Goal: Task Accomplishment & Management: Use online tool/utility

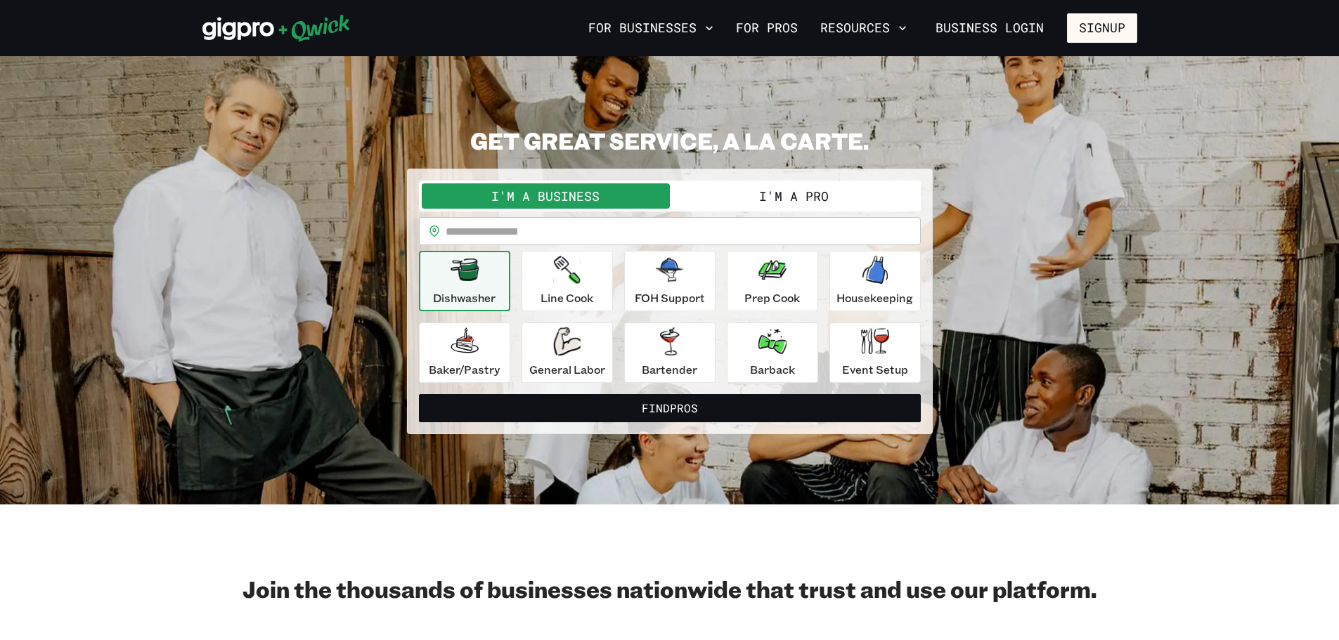
click at [773, 202] on button "I'm a Pro" at bounding box center [794, 195] width 248 height 25
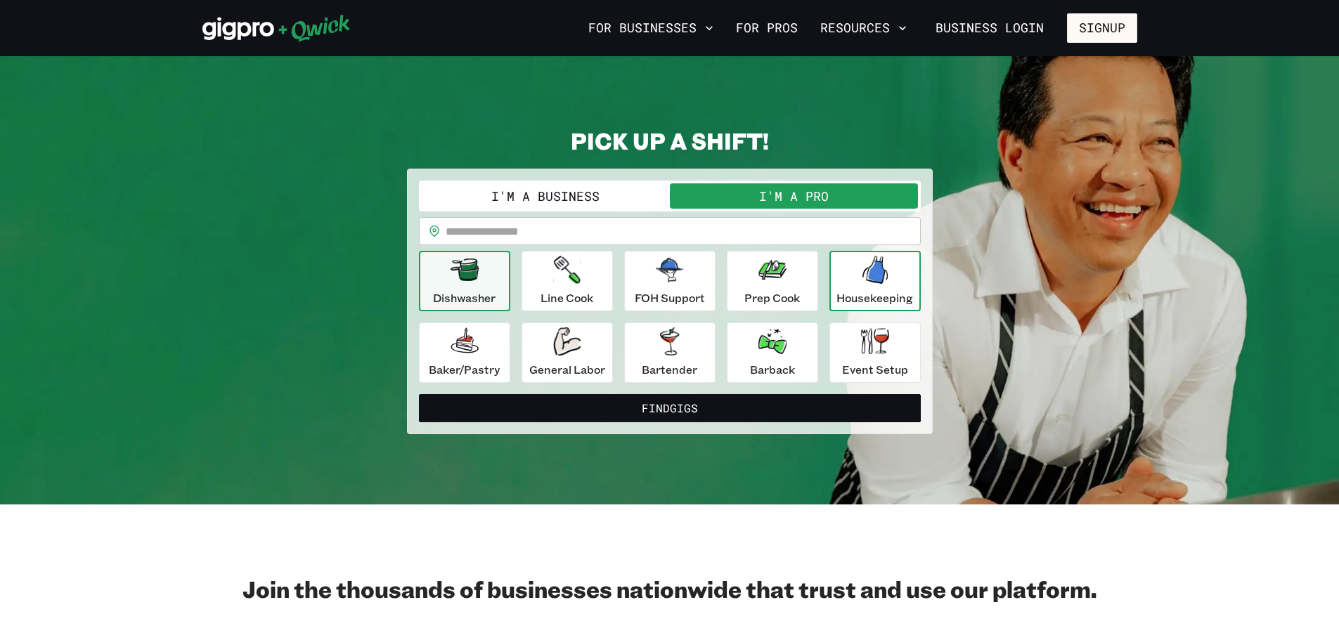
click at [853, 273] on div "Housekeeping" at bounding box center [874, 281] width 77 height 51
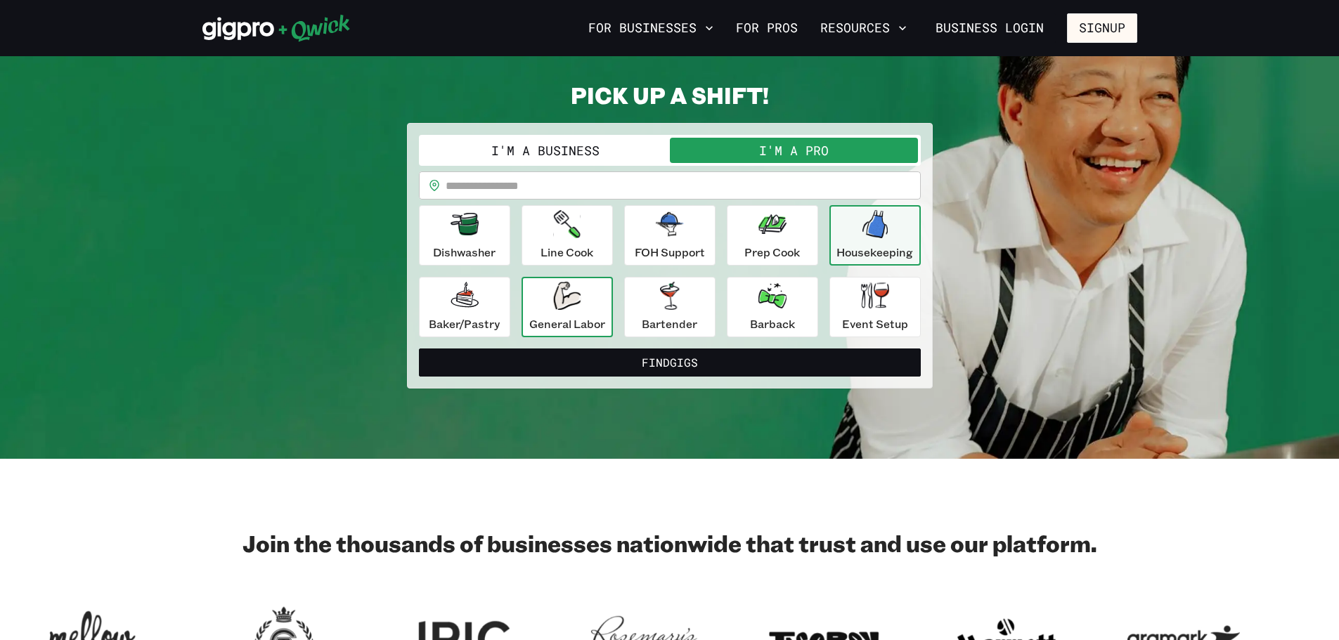
scroll to position [70, 0]
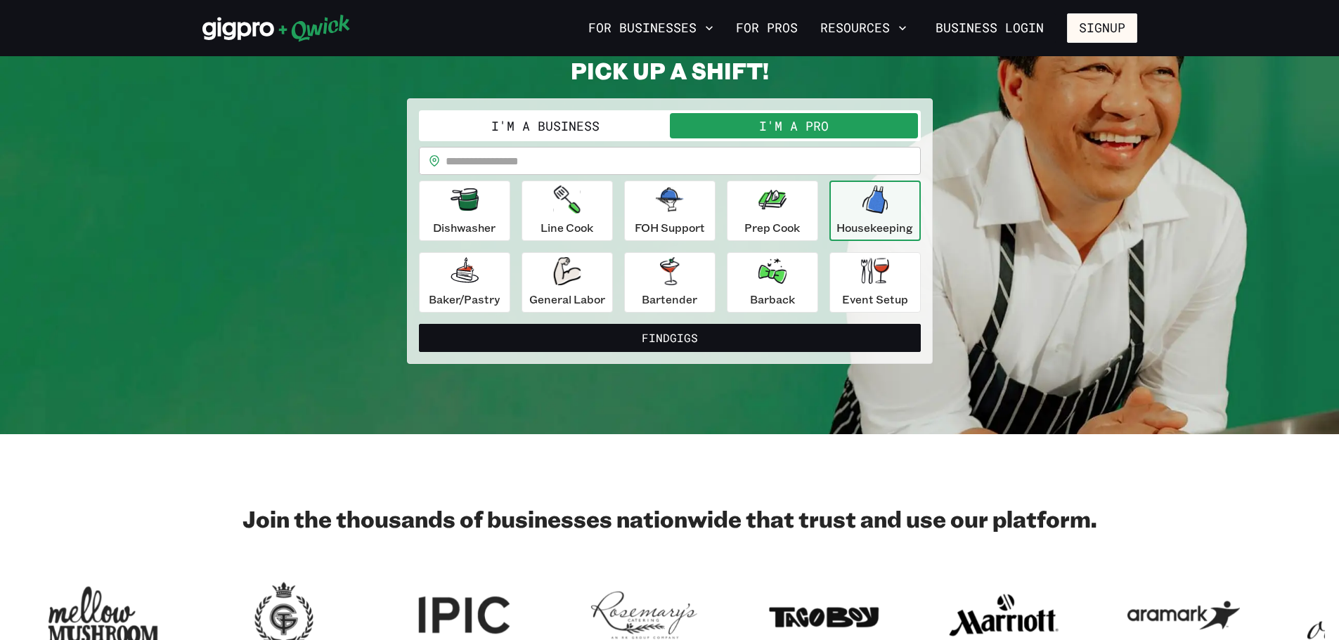
click at [552, 172] on input "text" at bounding box center [683, 161] width 475 height 28
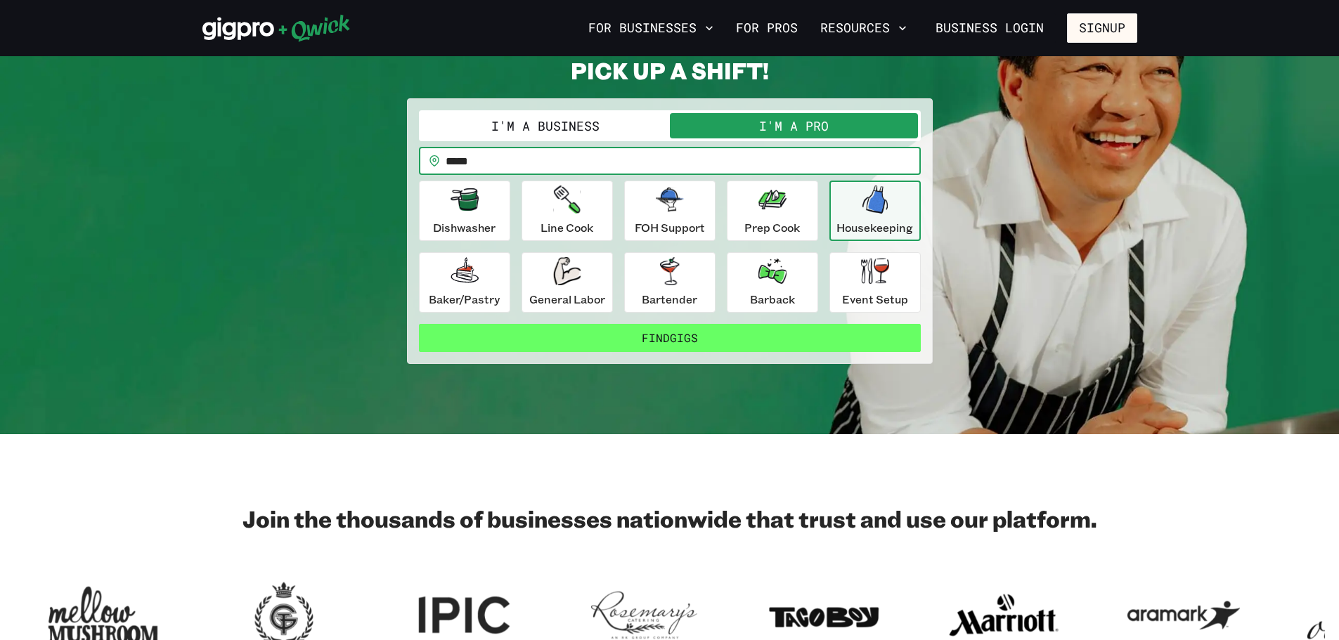
type input "*****"
click at [636, 340] on button "Find Gigs" at bounding box center [670, 338] width 502 height 28
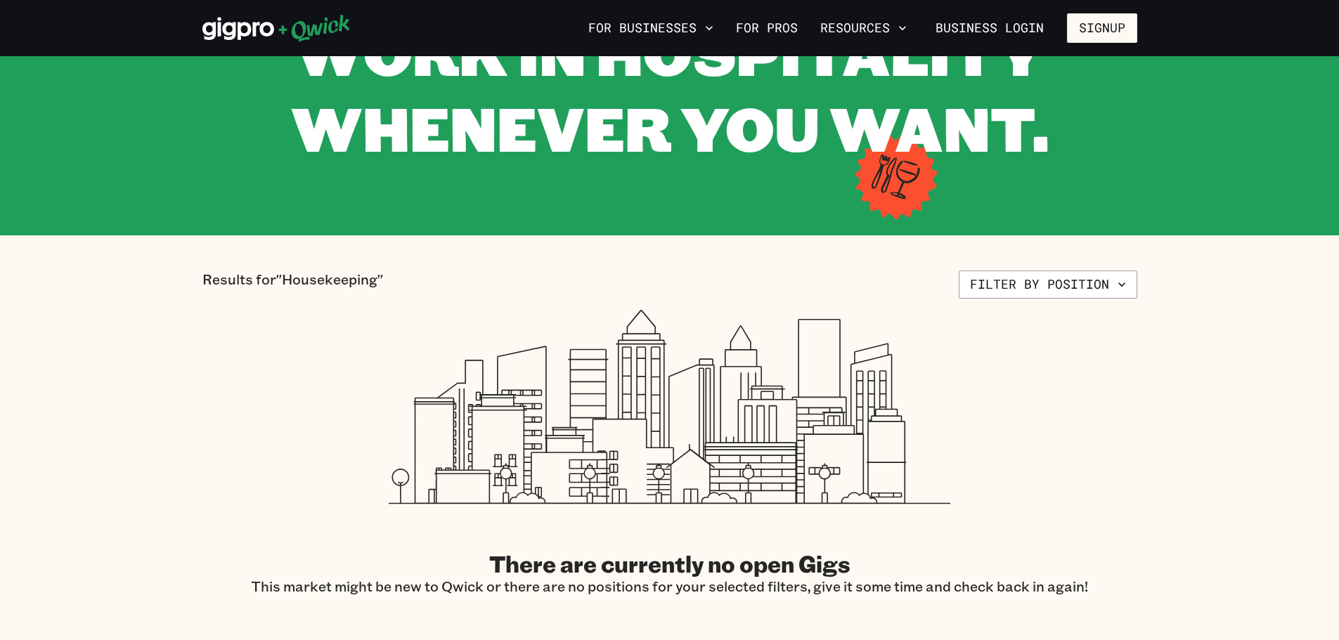
scroll to position [70, 0]
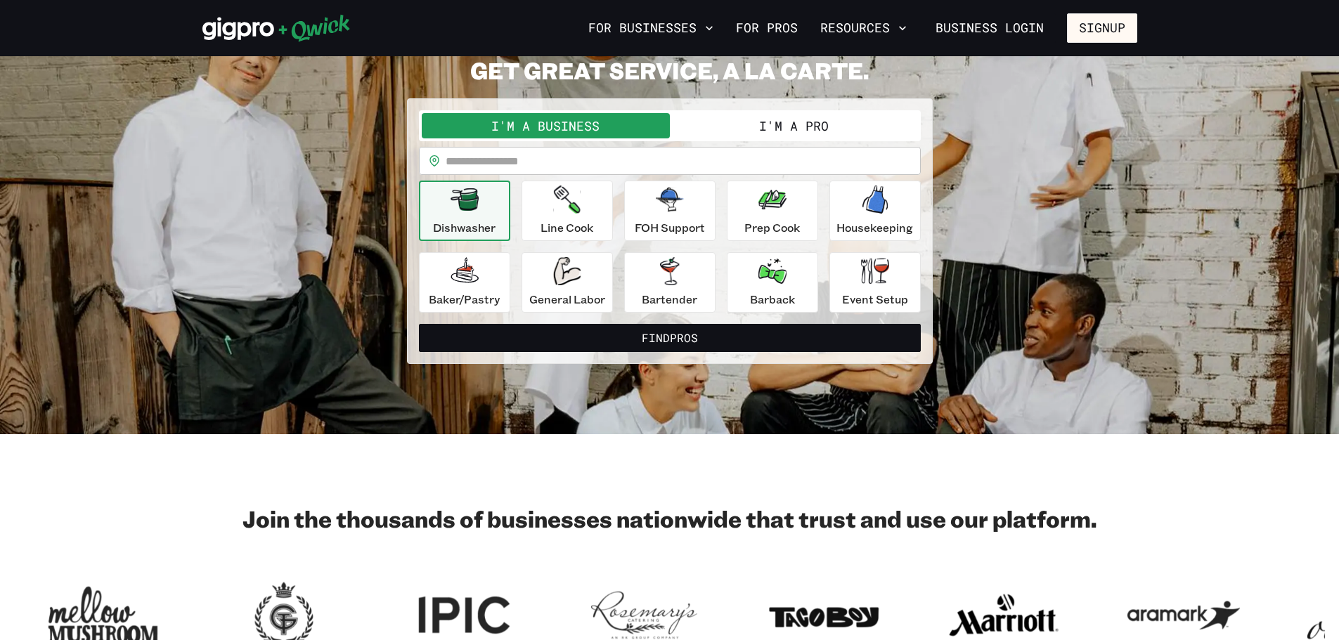
click at [749, 131] on button "I'm a Pro" at bounding box center [794, 125] width 248 height 25
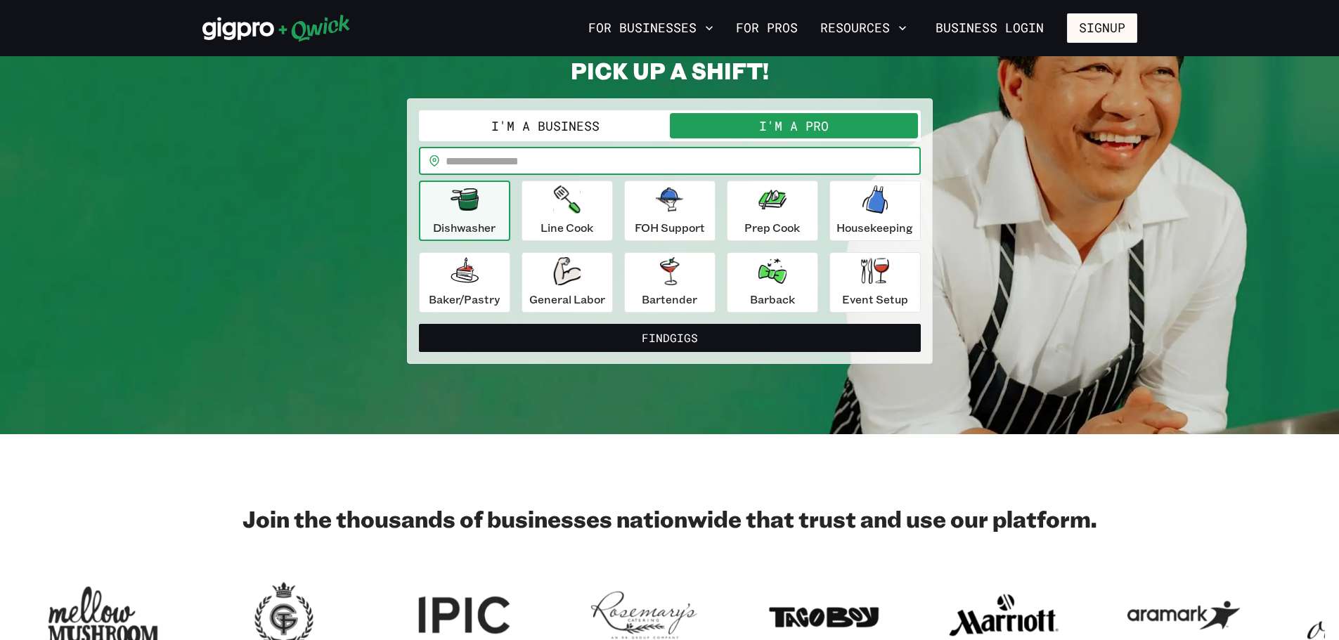
click at [713, 156] on input "text" at bounding box center [683, 161] width 475 height 28
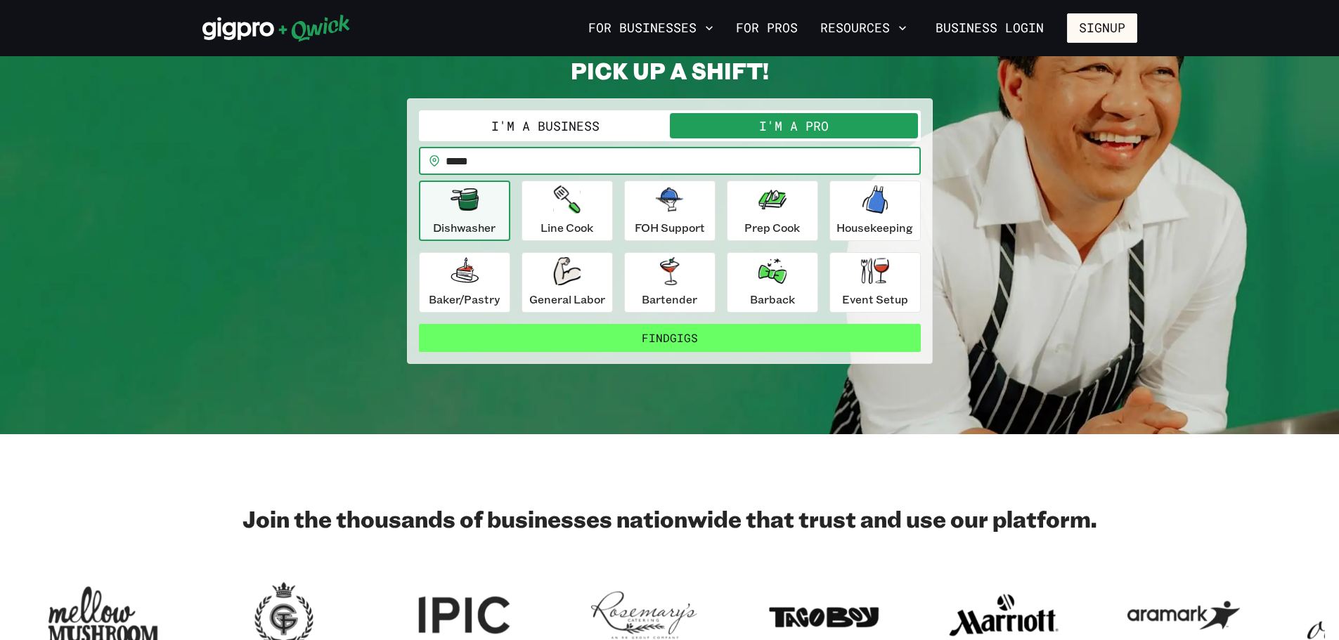
type input "*****"
click at [623, 335] on button "Find Gigs" at bounding box center [670, 338] width 502 height 28
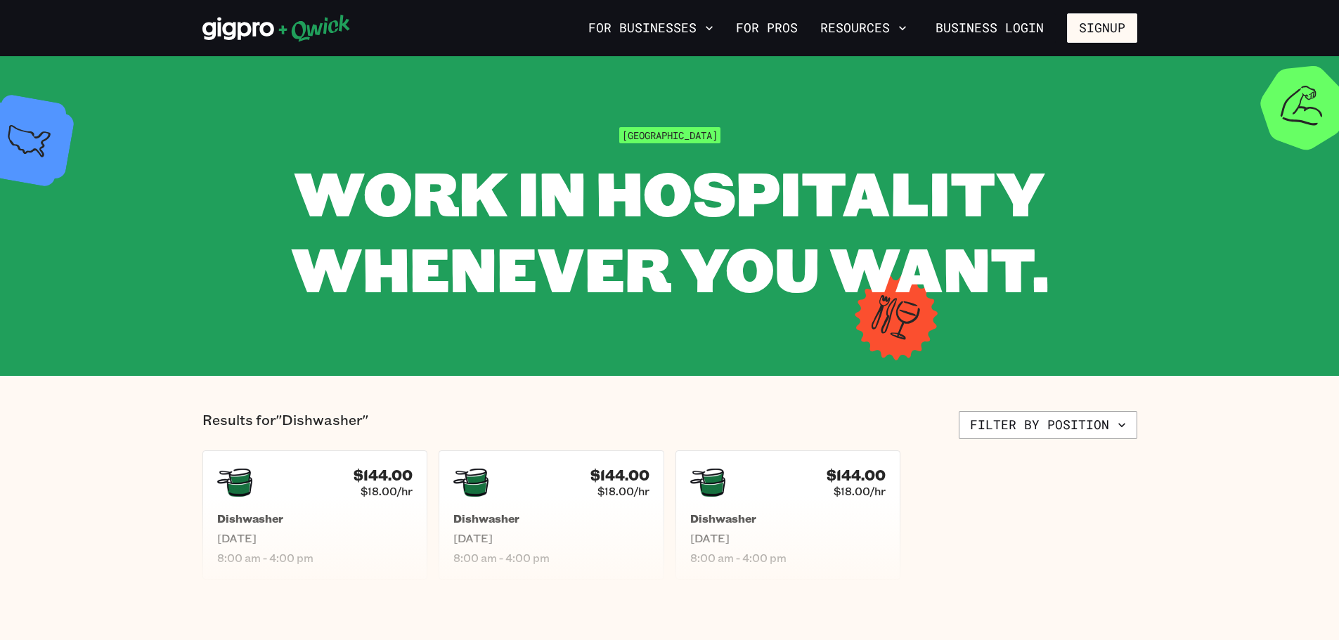
scroll to position [70, 0]
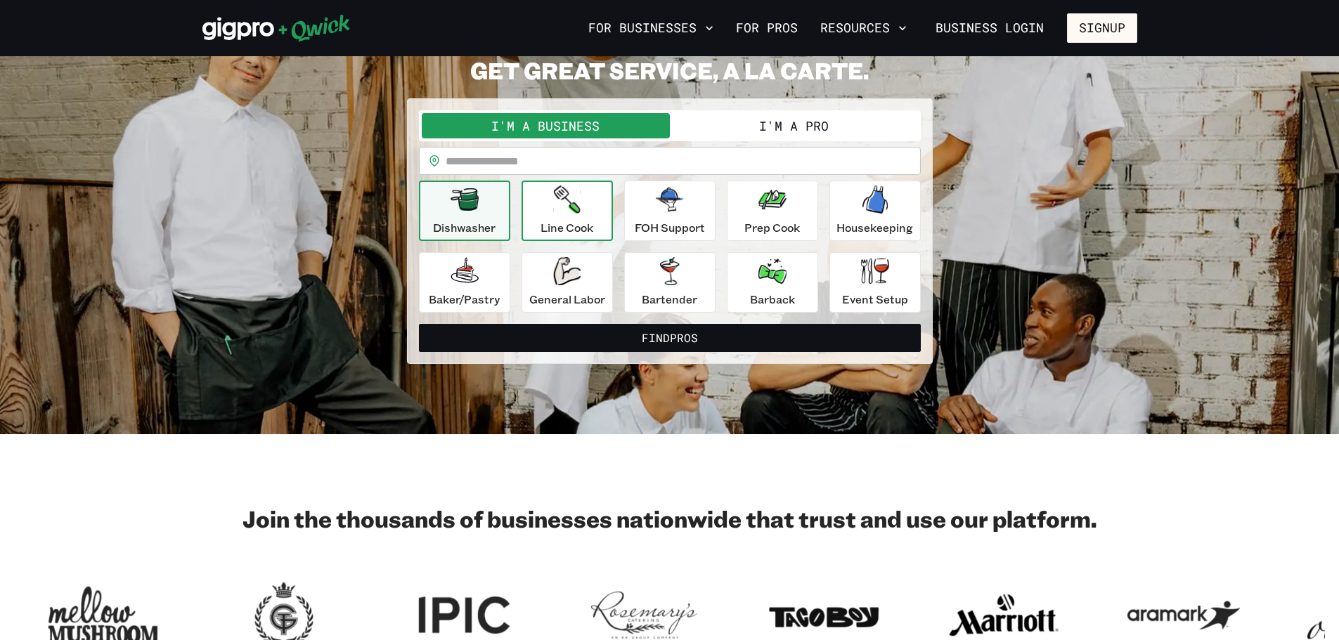
click at [566, 214] on div "Line Cook" at bounding box center [566, 211] width 53 height 51
click at [465, 221] on p "Dishwasher" at bounding box center [464, 227] width 63 height 17
click at [770, 126] on button "I'm a Pro" at bounding box center [794, 125] width 248 height 25
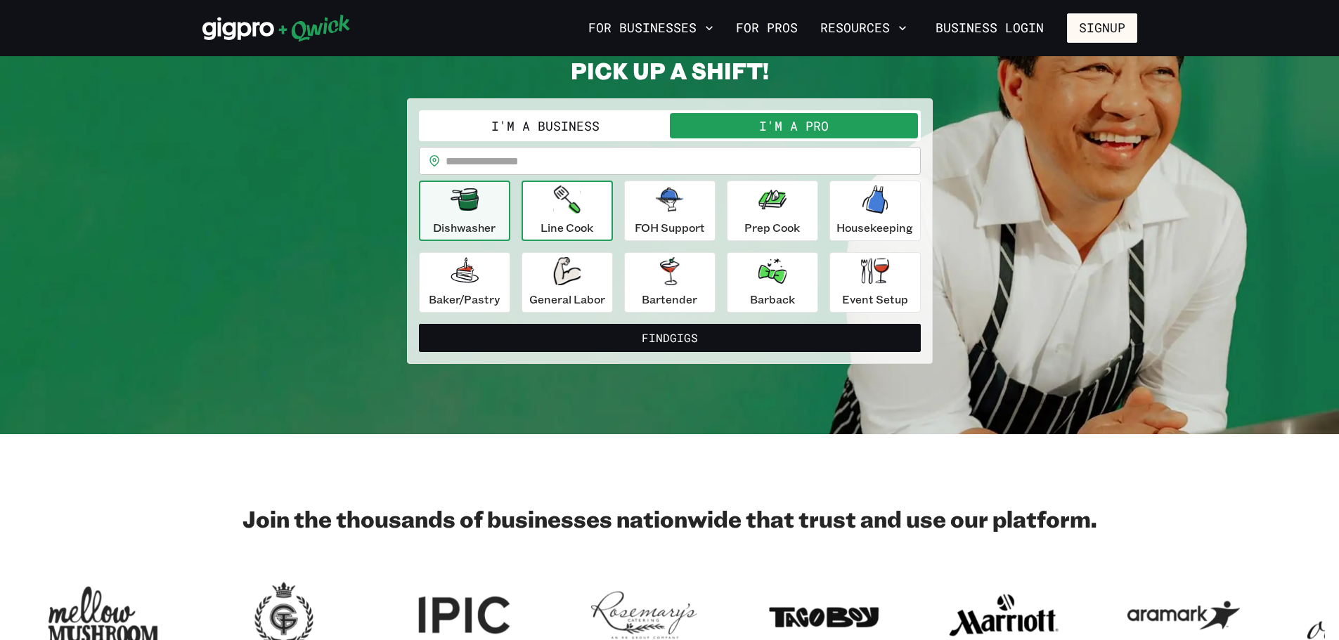
click at [574, 203] on icon "button" at bounding box center [566, 200] width 27 height 28
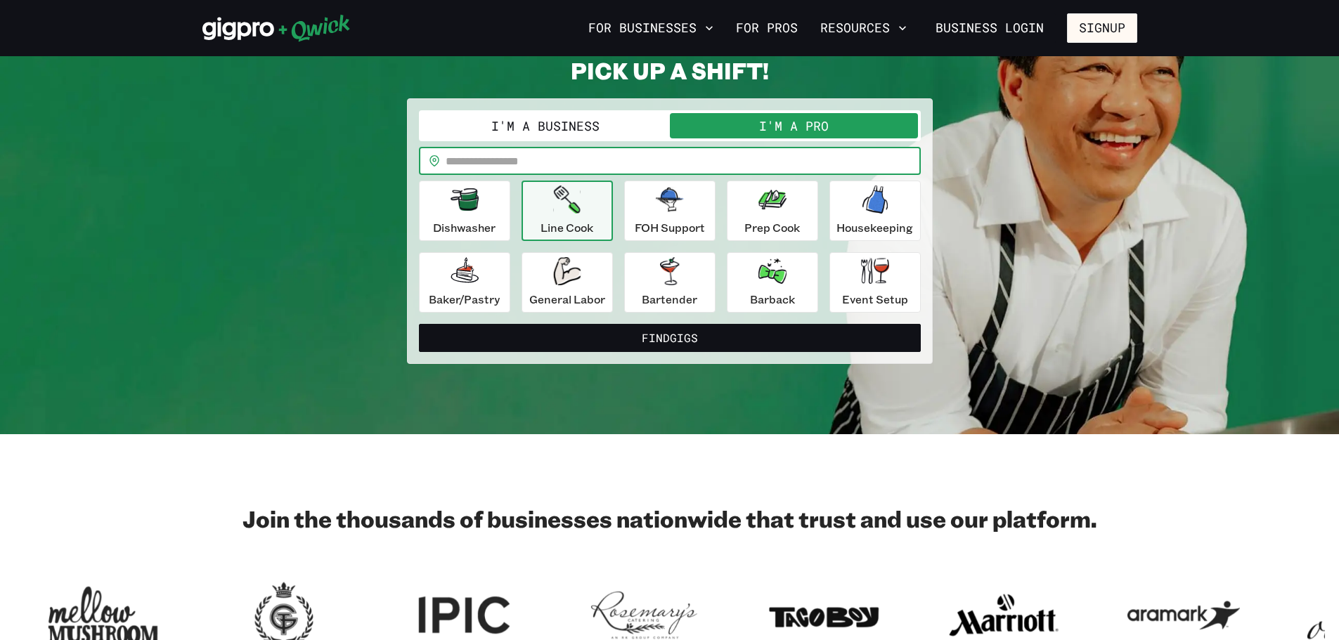
click at [594, 159] on input "text" at bounding box center [683, 161] width 475 height 28
type input "*****"
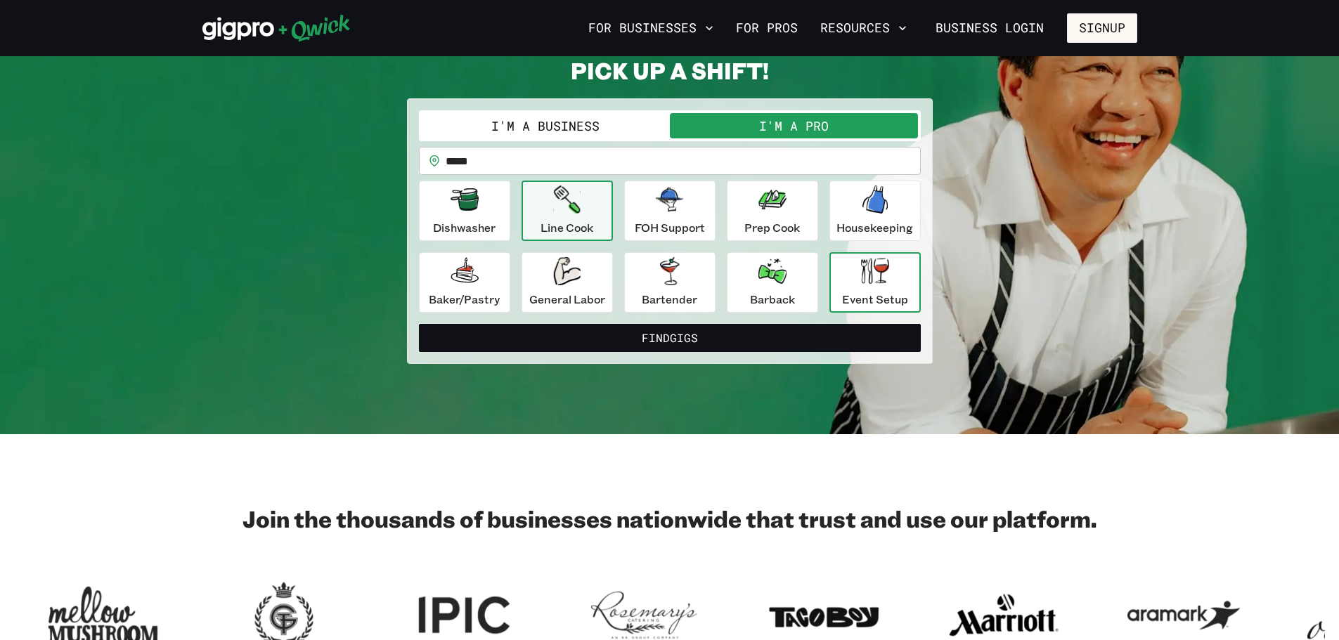
click at [859, 271] on div "Event Setup" at bounding box center [875, 282] width 66 height 51
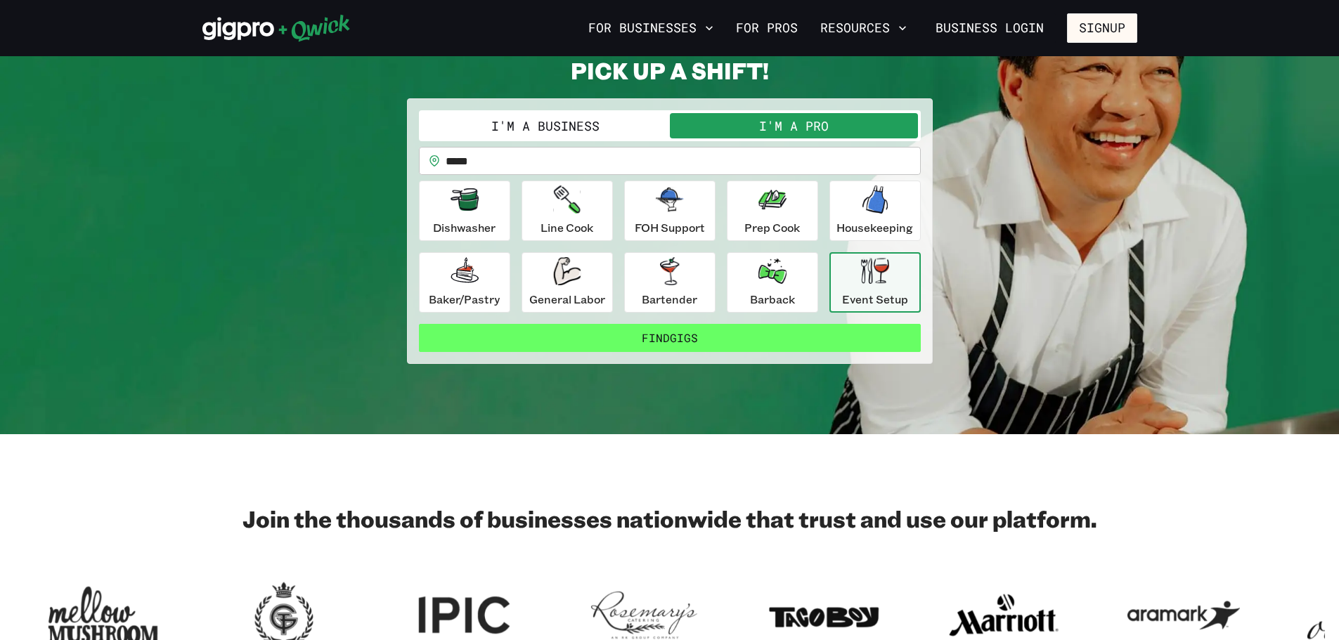
click at [801, 343] on button "Find Gigs" at bounding box center [670, 338] width 502 height 28
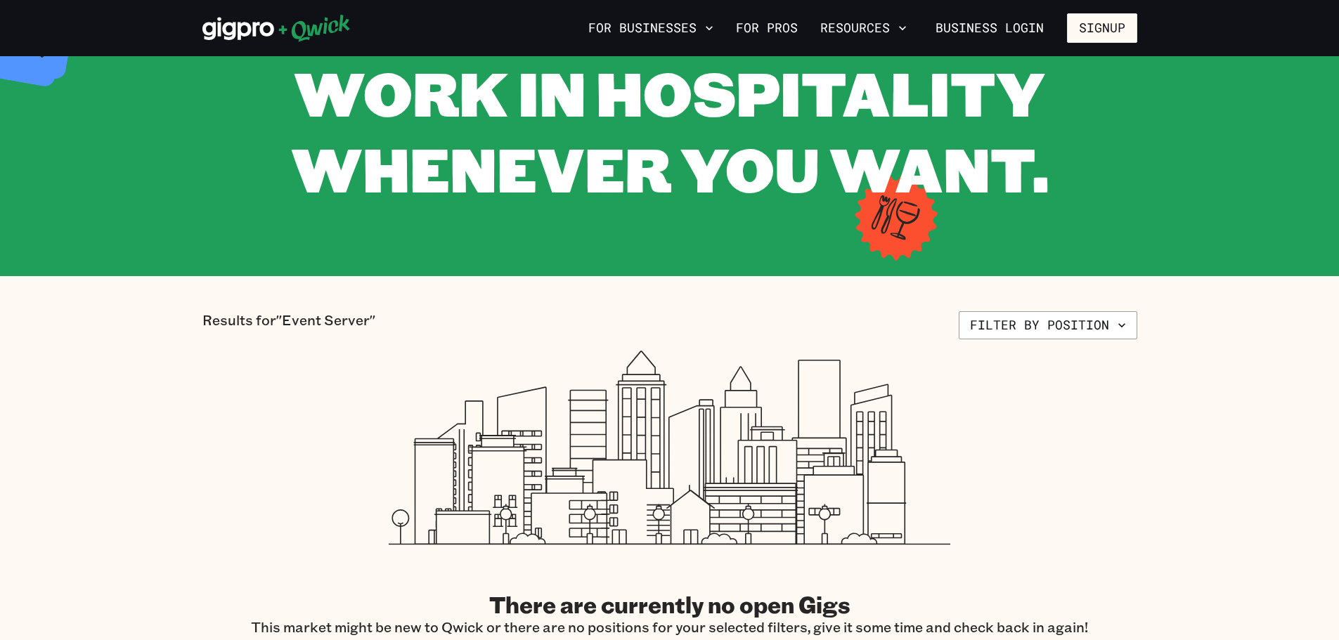
scroll to position [351, 0]
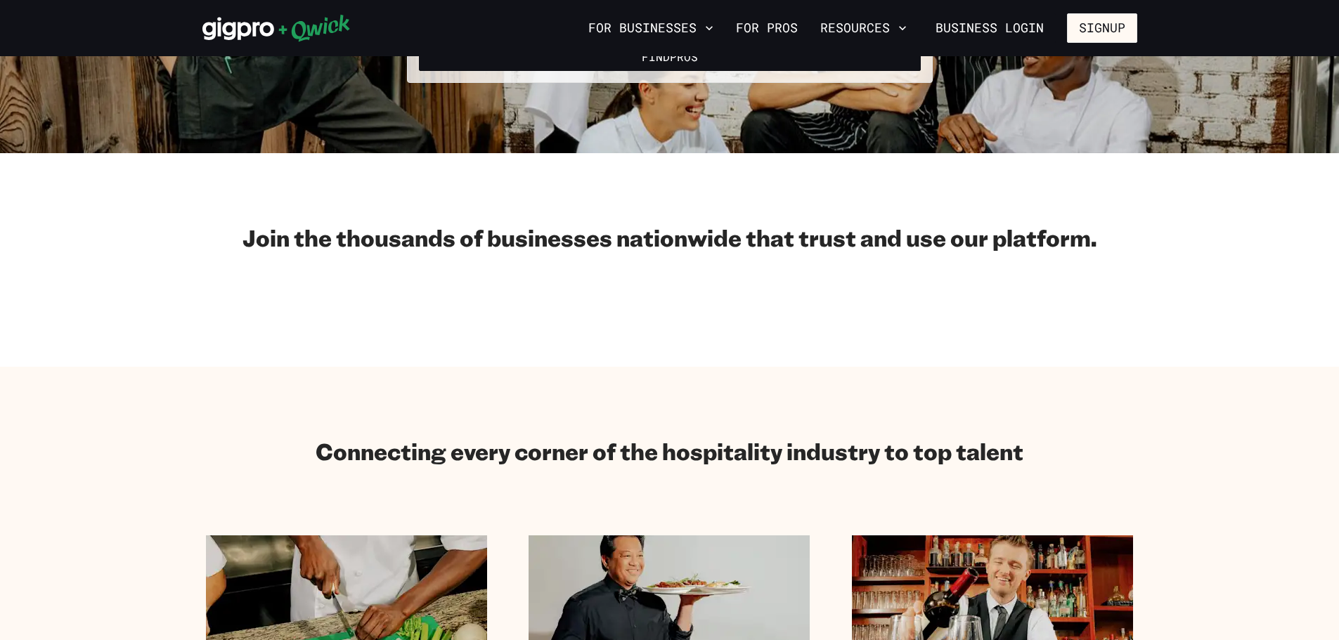
scroll to position [70, 0]
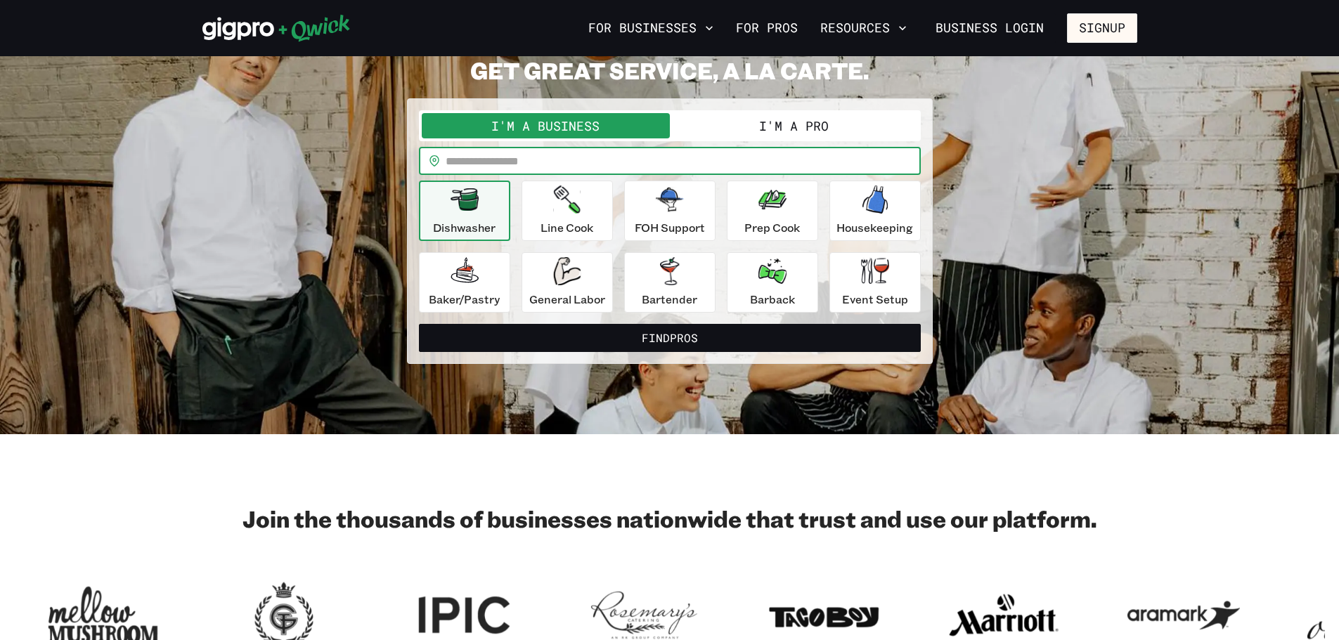
click at [594, 171] on input "text" at bounding box center [683, 161] width 475 height 28
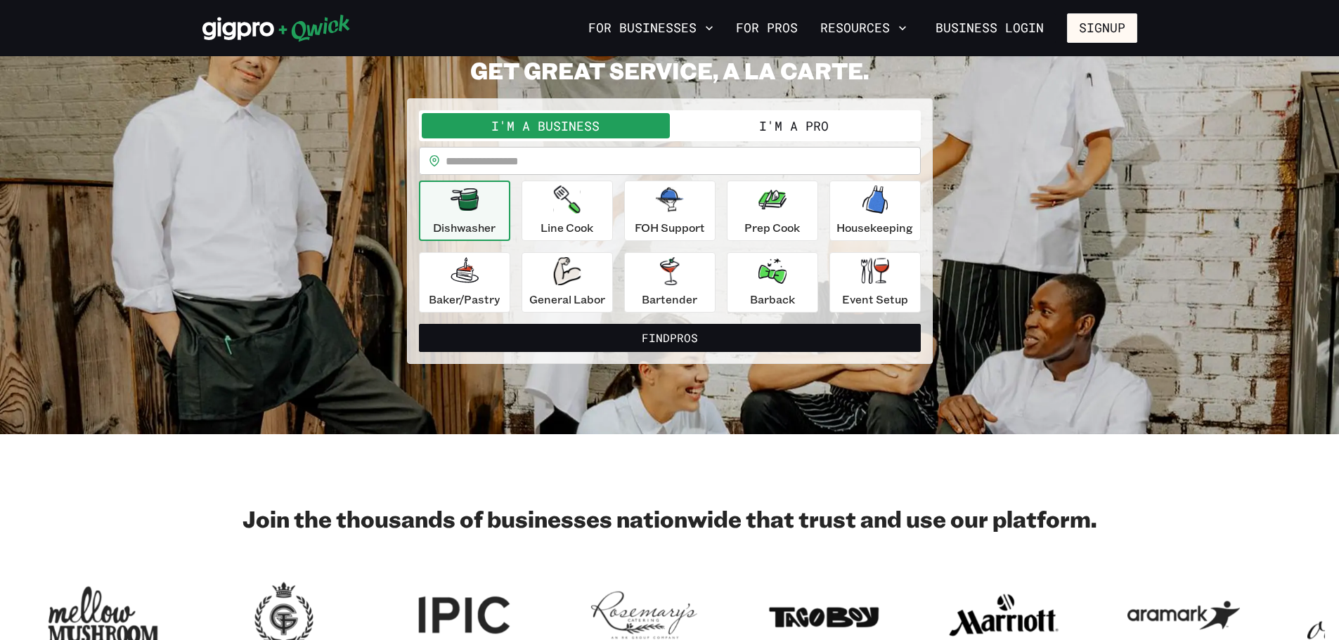
click at [711, 130] on button "I'm a Pro" at bounding box center [794, 125] width 248 height 25
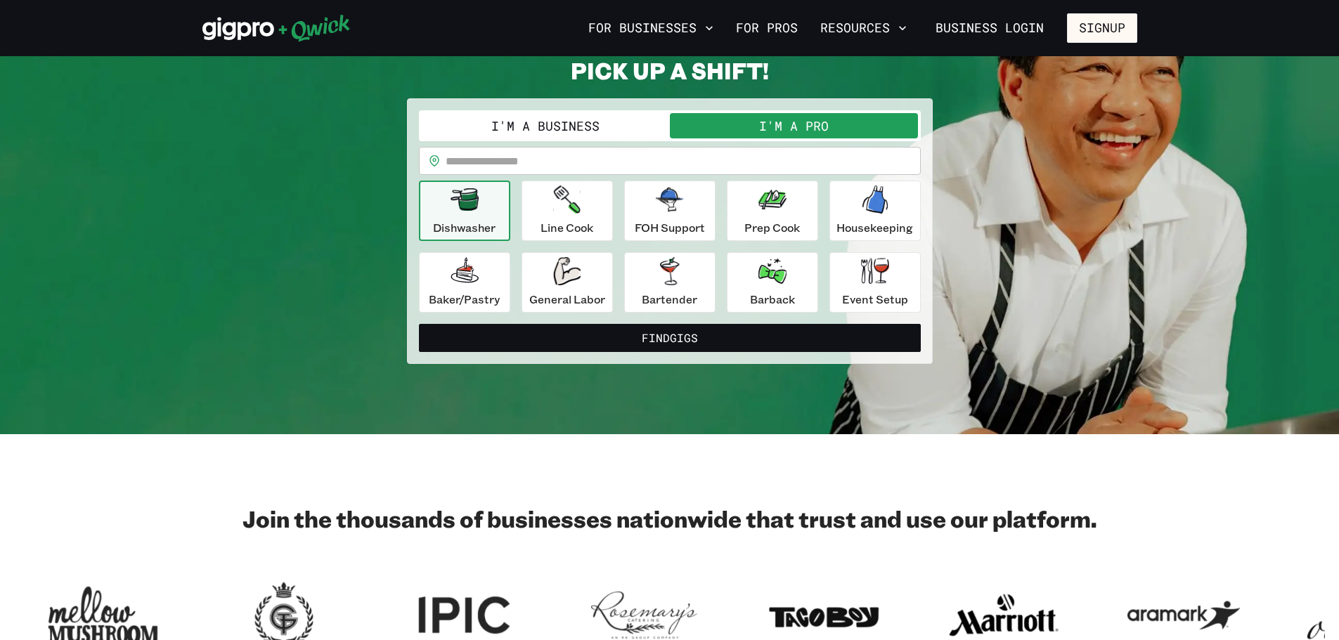
click at [632, 166] on input "text" at bounding box center [683, 161] width 475 height 28
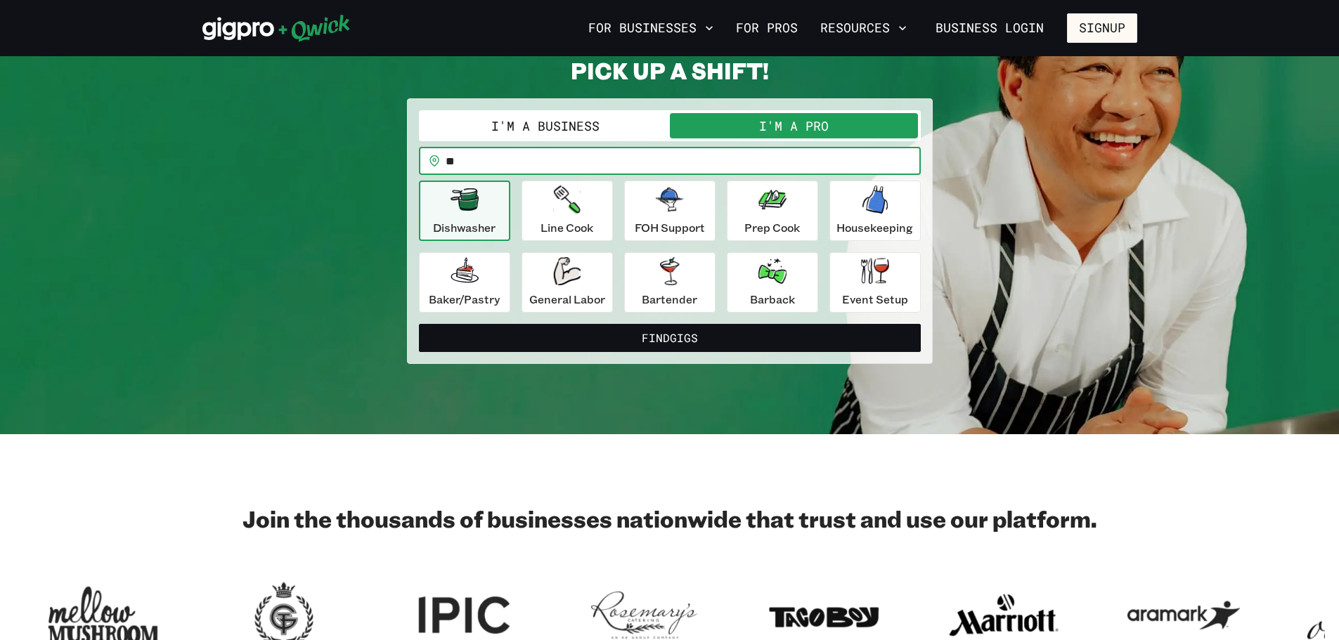
type input "*"
type input "*****"
click at [860, 281] on div "Event Setup" at bounding box center [875, 282] width 66 height 51
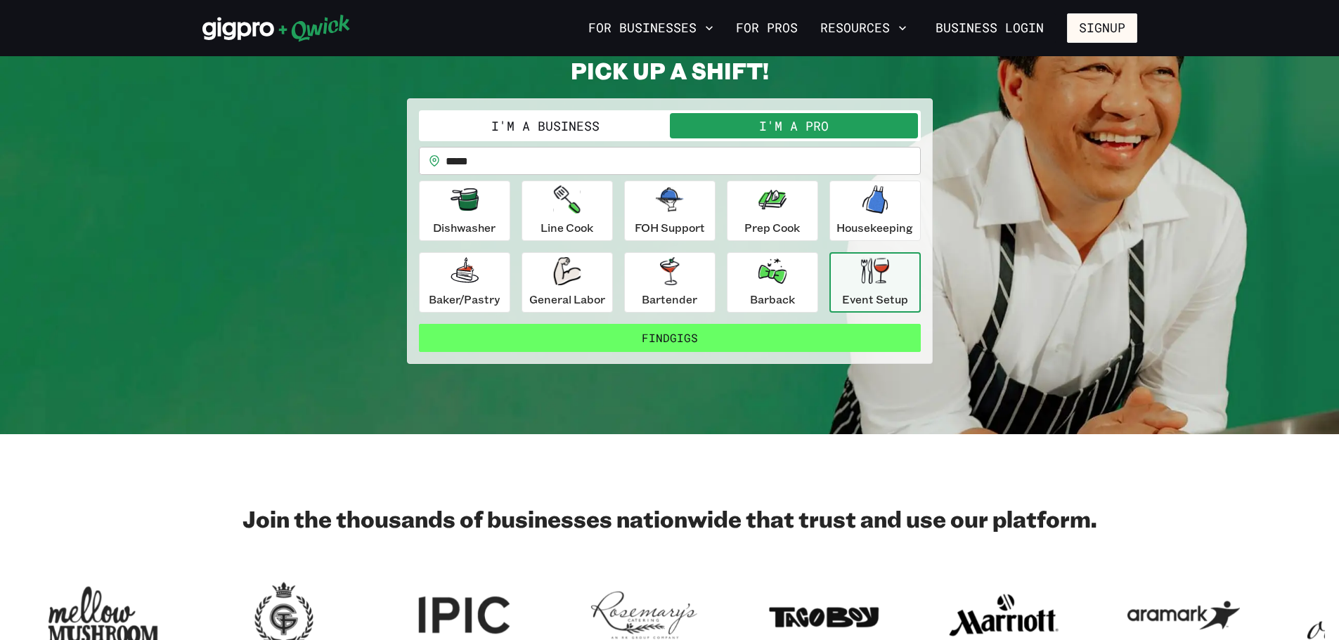
click at [829, 337] on button "Find Gigs" at bounding box center [670, 338] width 502 height 28
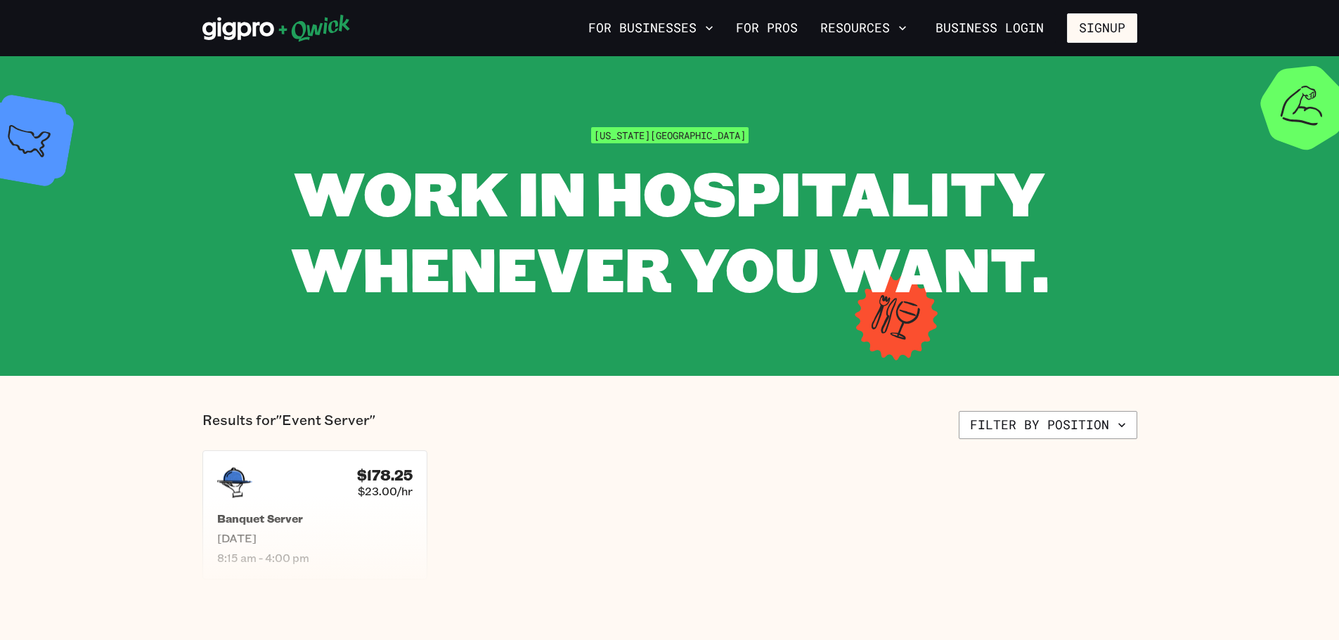
scroll to position [70, 0]
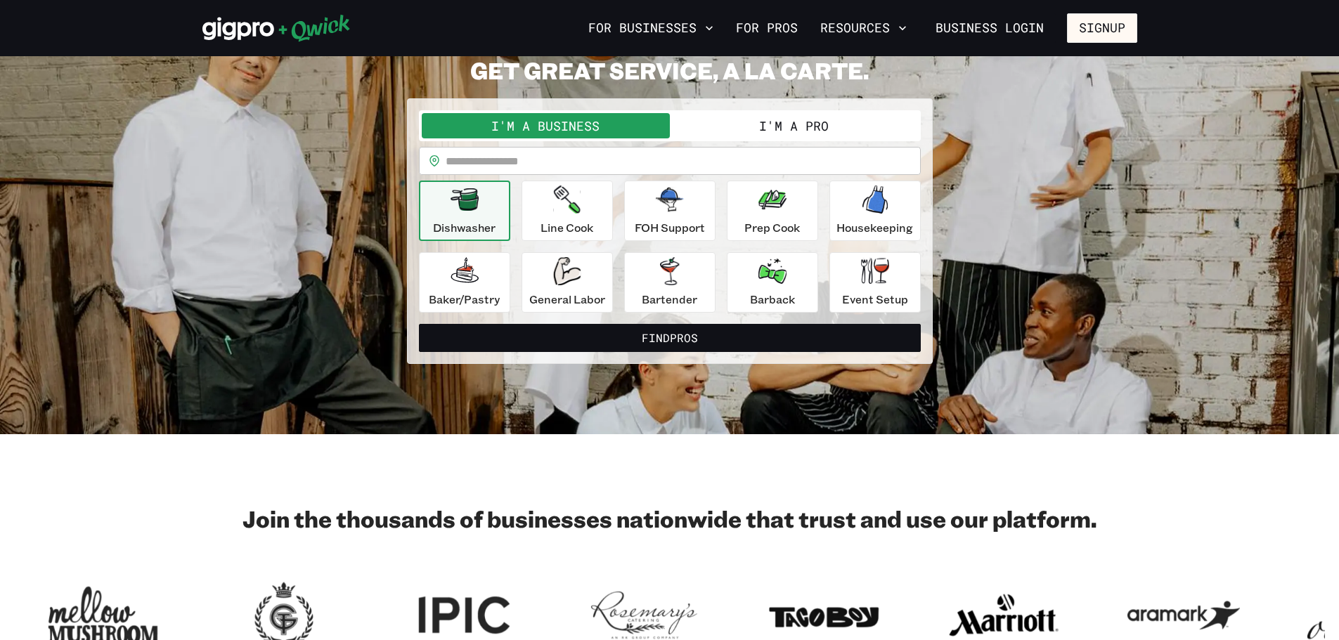
click at [783, 126] on button "I'm a Pro" at bounding box center [794, 125] width 248 height 25
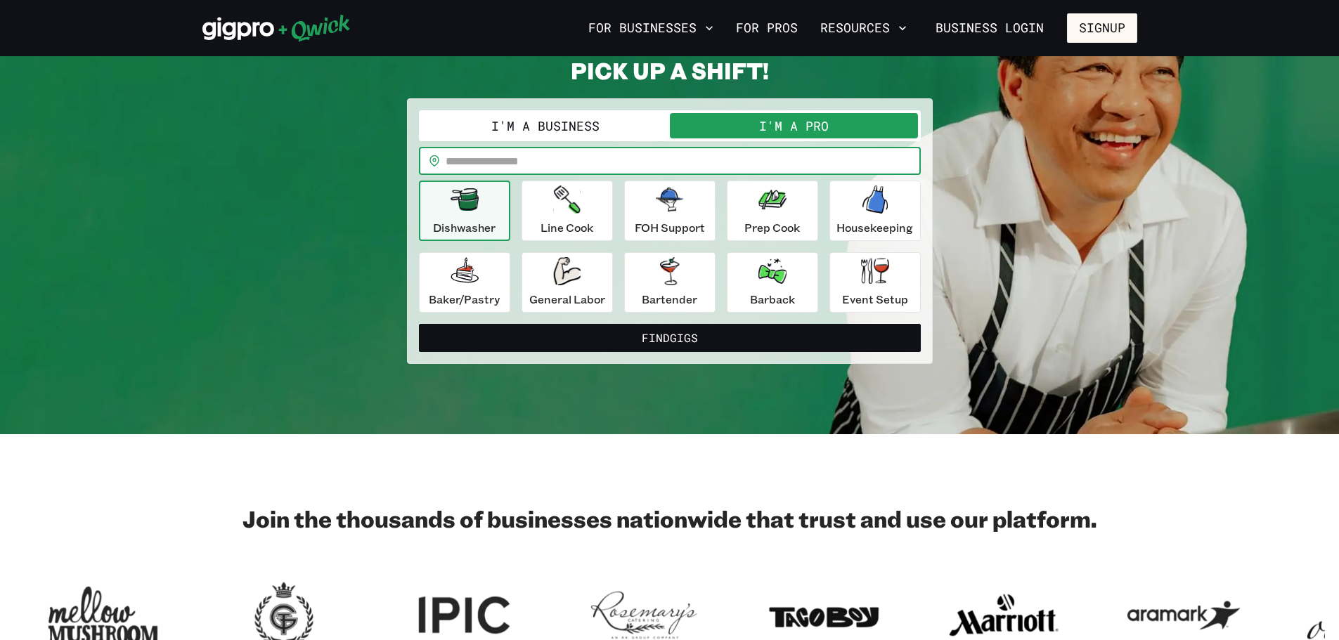
click at [503, 155] on input "text" at bounding box center [683, 161] width 475 height 28
click at [848, 268] on div "Event Setup" at bounding box center [875, 282] width 66 height 51
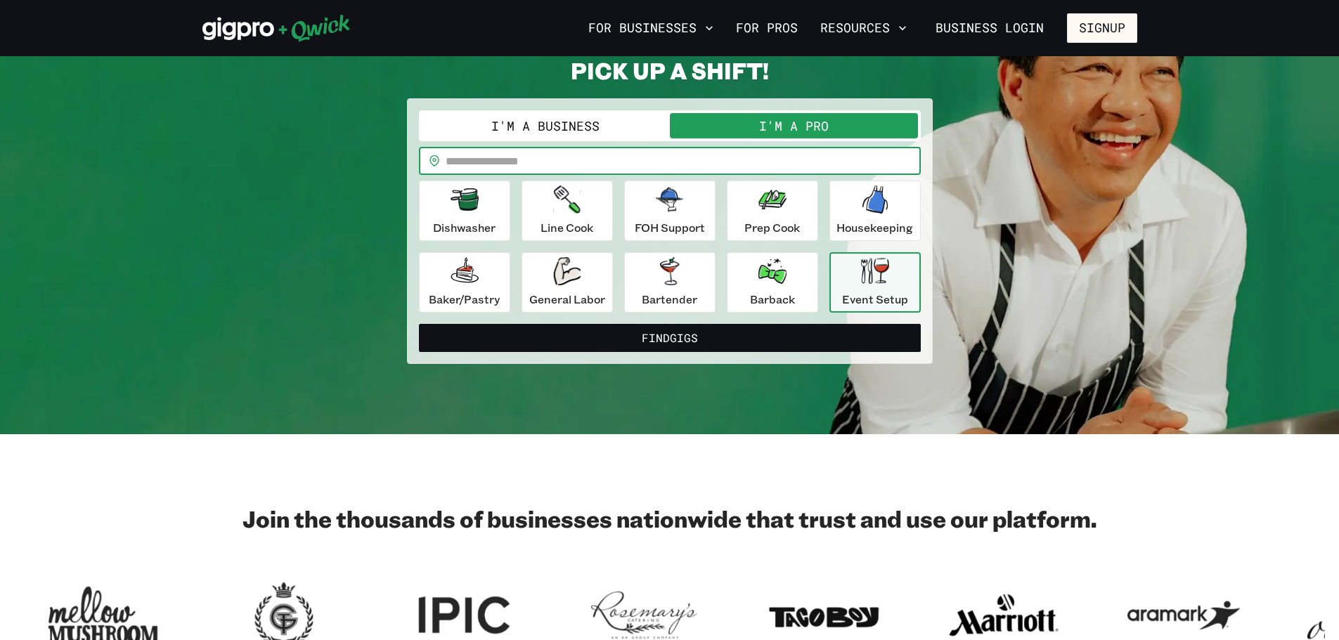
drag, startPoint x: 655, startPoint y: 162, endPoint x: 647, endPoint y: 162, distance: 7.8
click at [655, 162] on input "text" at bounding box center [683, 161] width 475 height 28
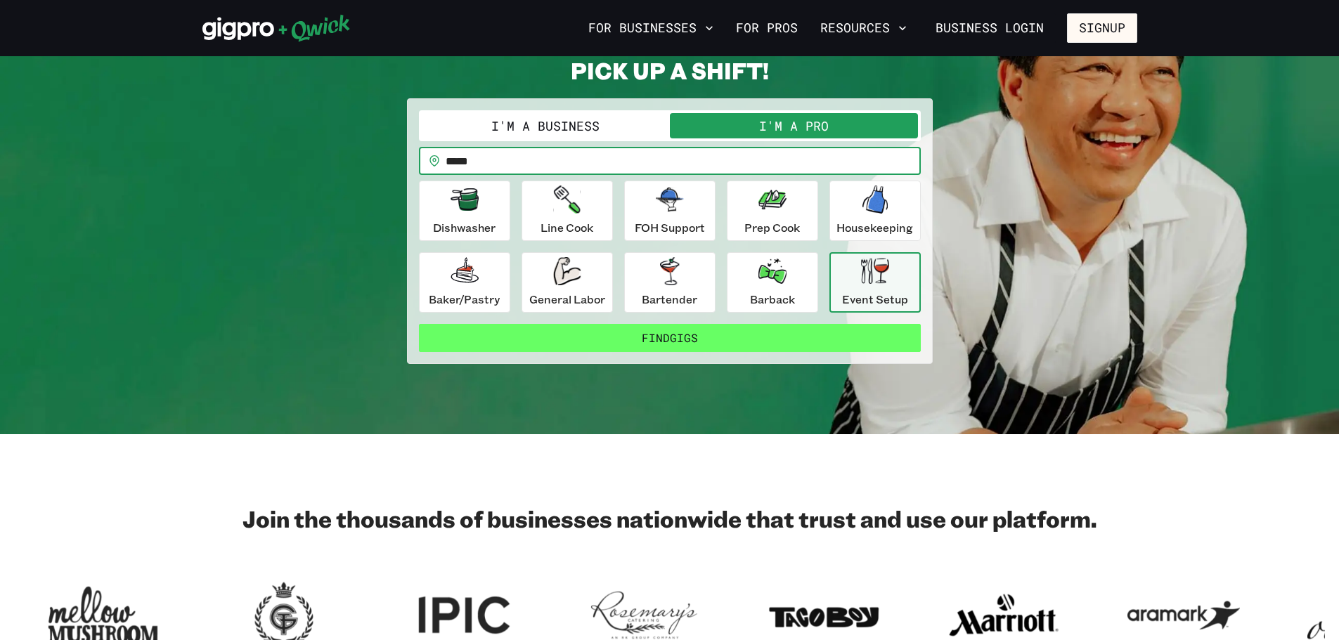
type input "*****"
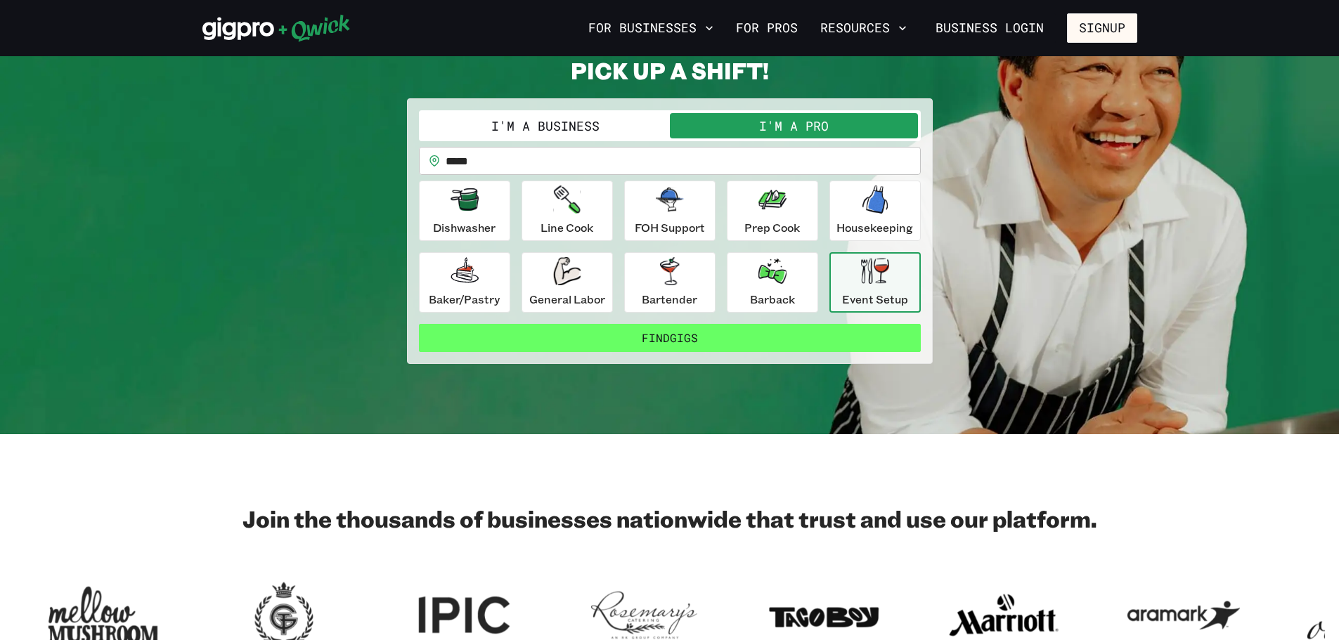
click at [701, 346] on button "Find Gigs" at bounding box center [670, 338] width 502 height 28
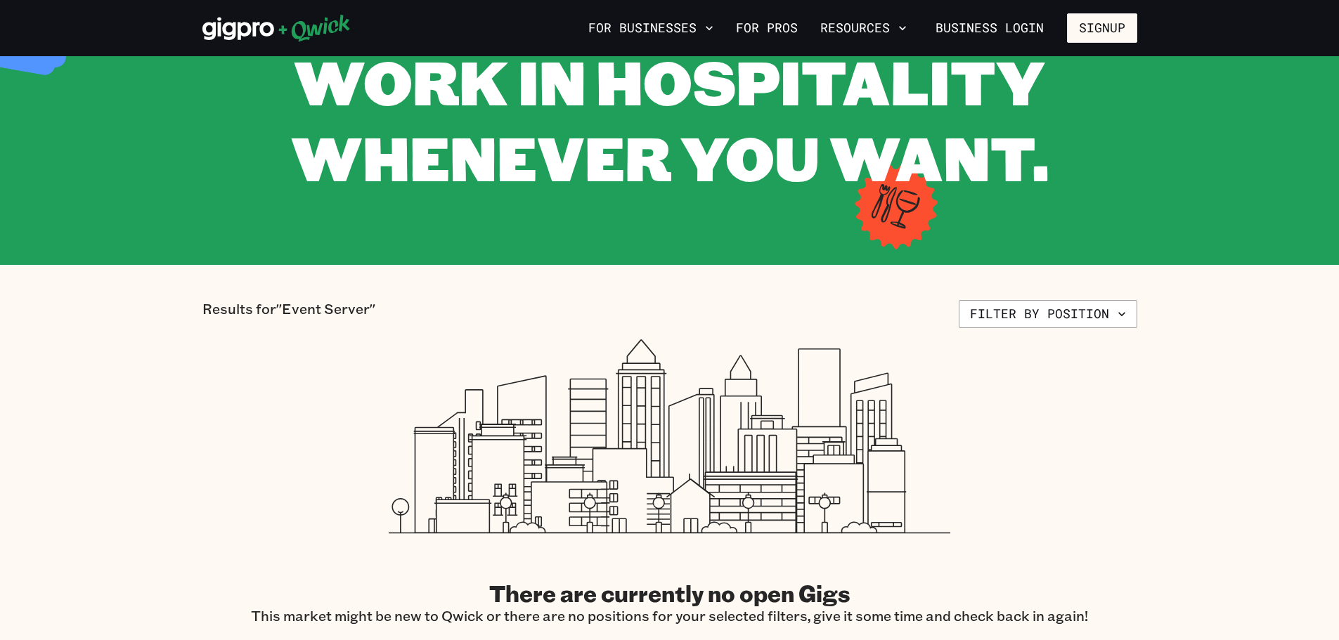
scroll to position [281, 0]
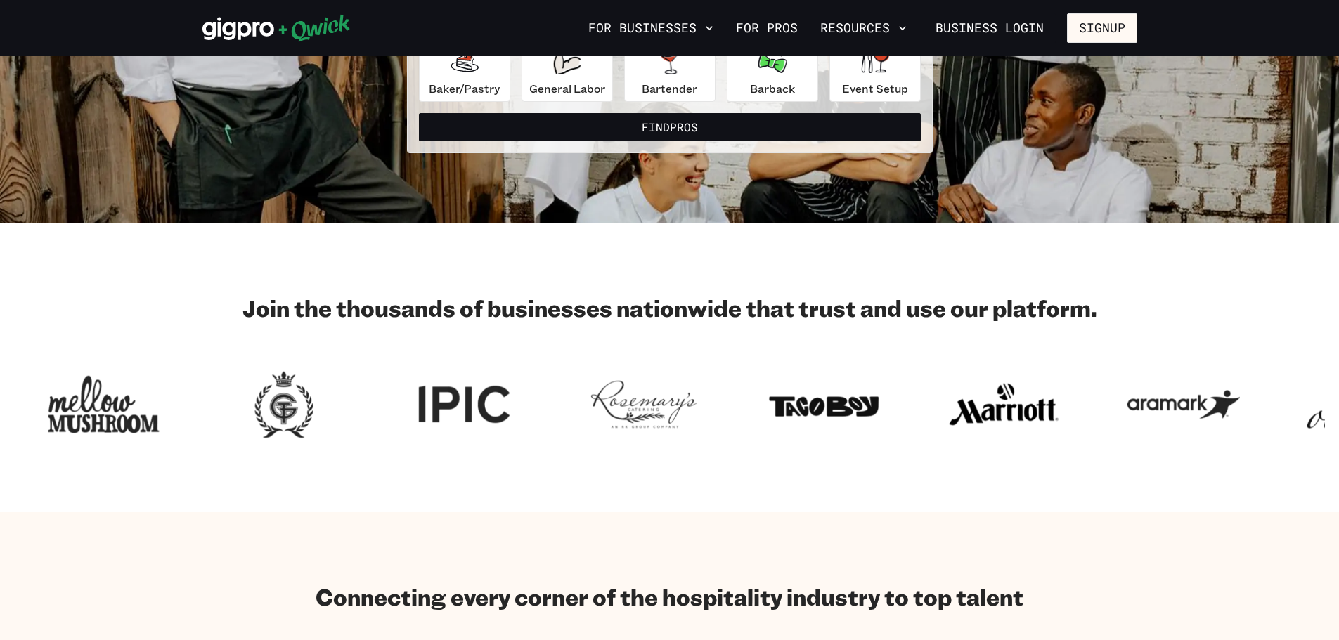
scroll to position [70, 0]
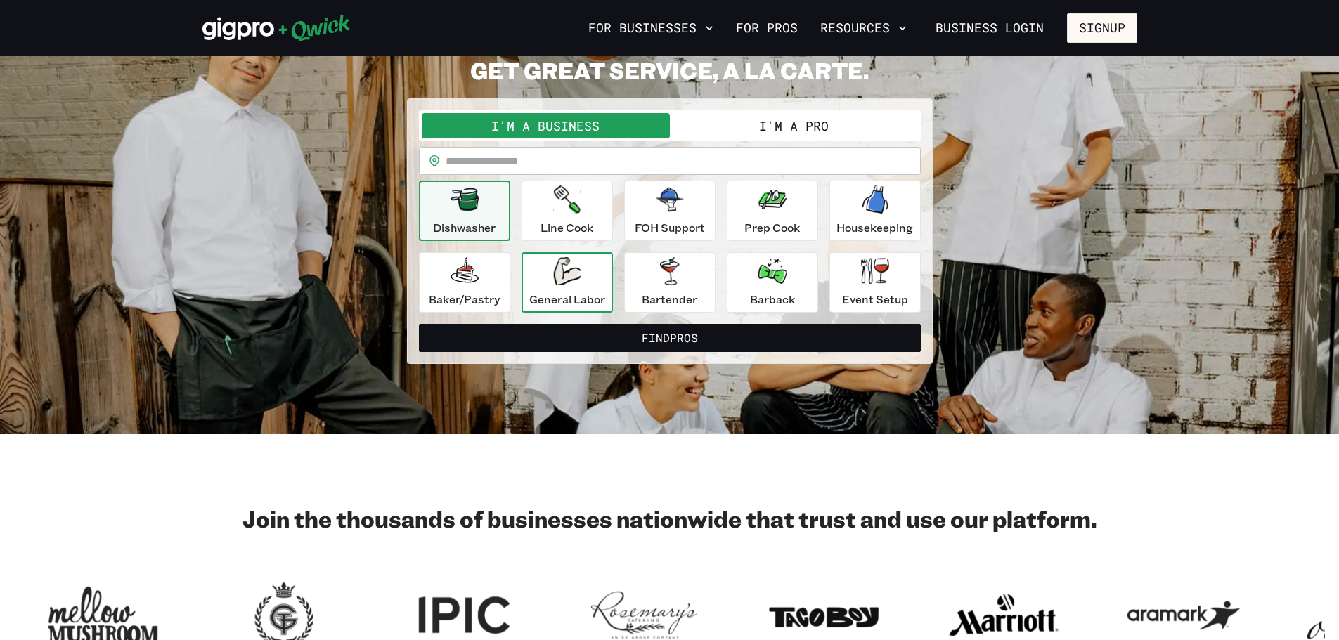
click at [573, 297] on p "General Labor" at bounding box center [567, 299] width 76 height 17
click at [488, 156] on input "text" at bounding box center [683, 161] width 475 height 28
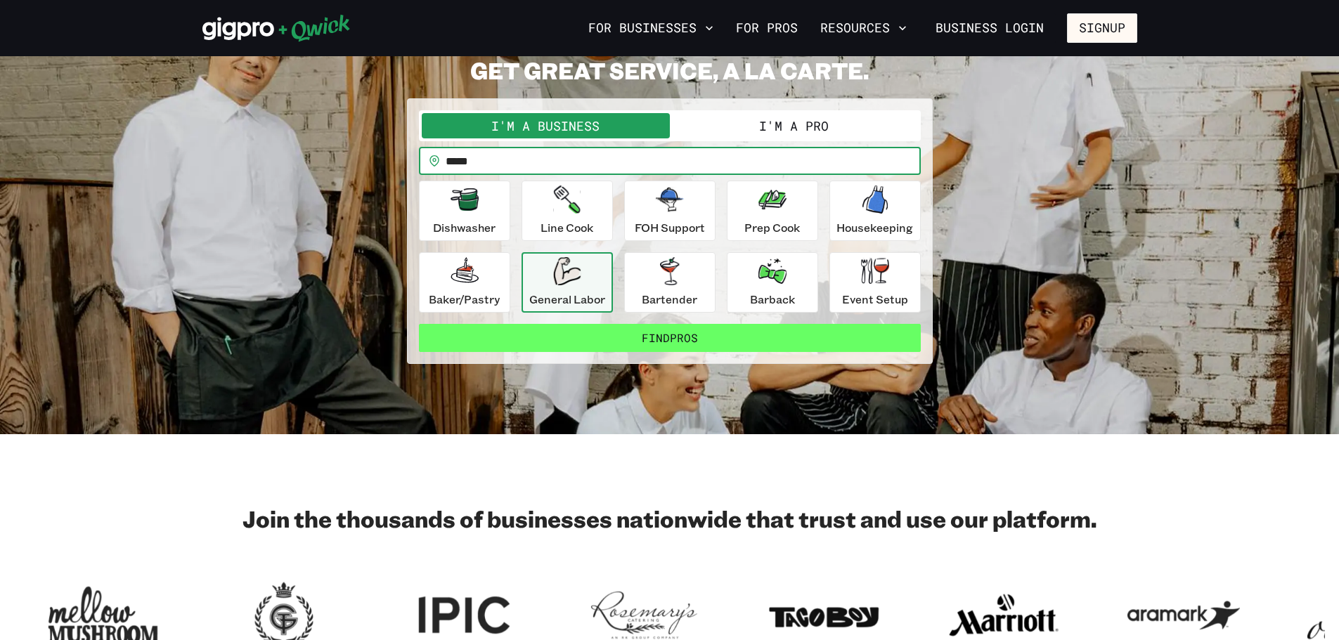
type input "*****"
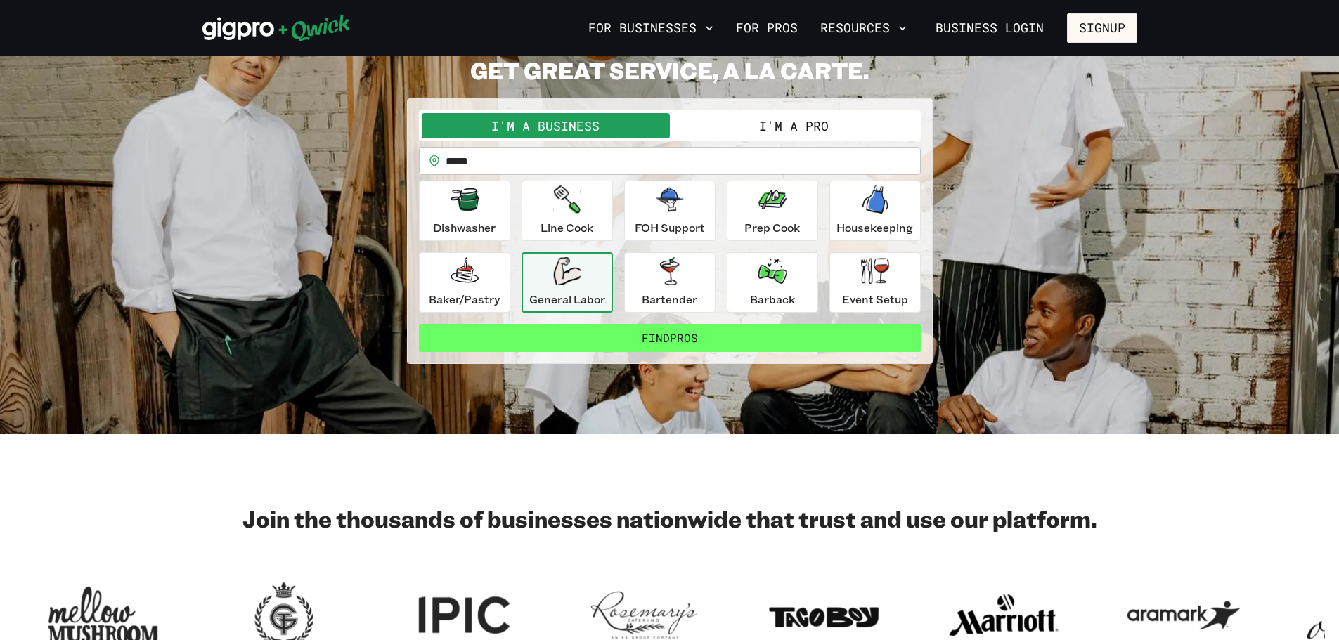
click at [546, 348] on button "Find Pros" at bounding box center [670, 338] width 502 height 28
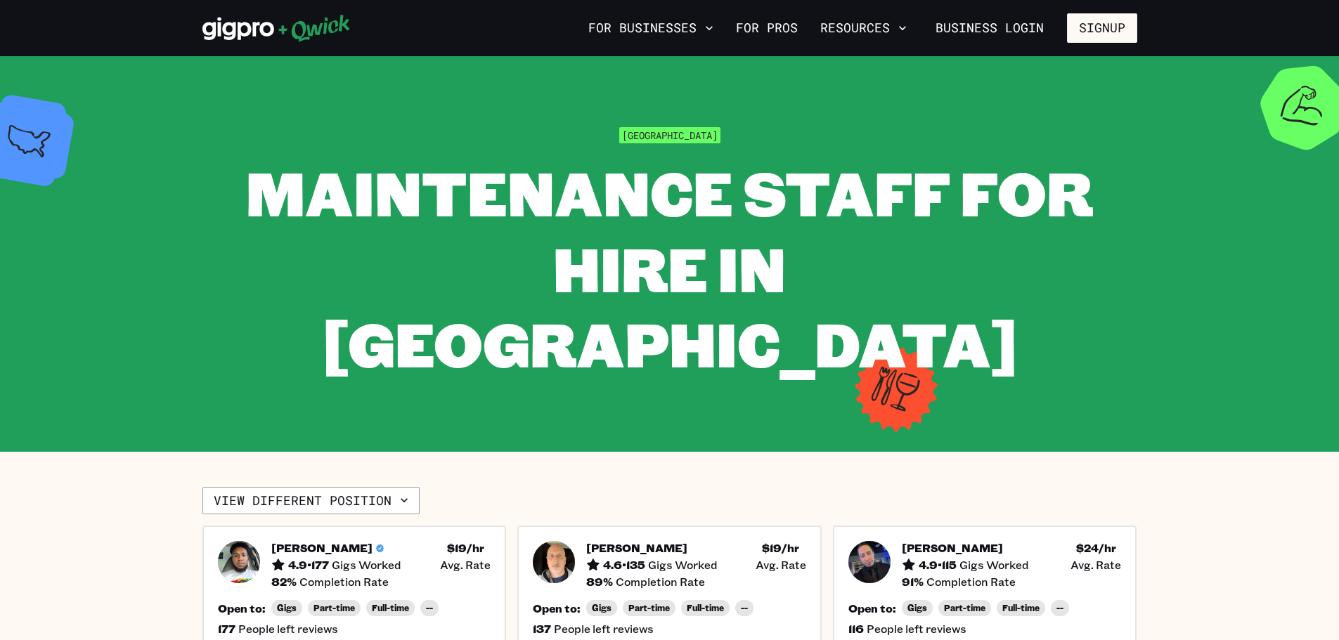
scroll to position [70, 0]
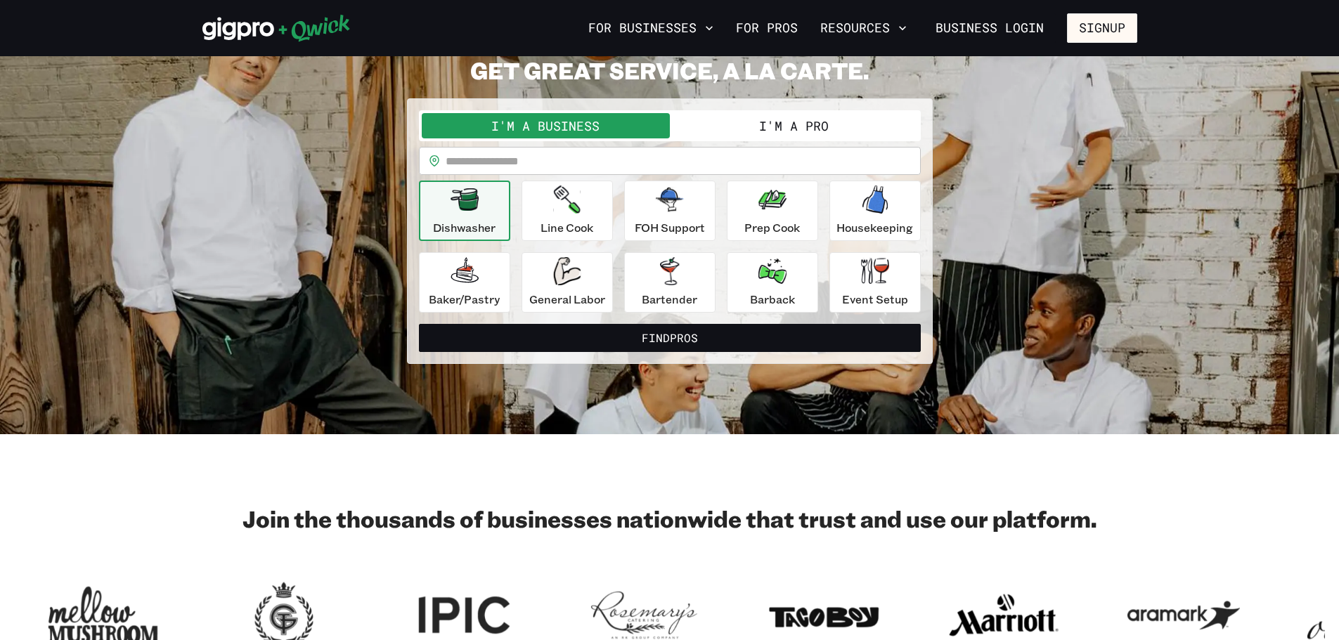
click at [730, 138] on div "I'm a Business I'm a Pro" at bounding box center [670, 125] width 502 height 31
click at [734, 127] on button "I'm a Pro" at bounding box center [794, 125] width 248 height 25
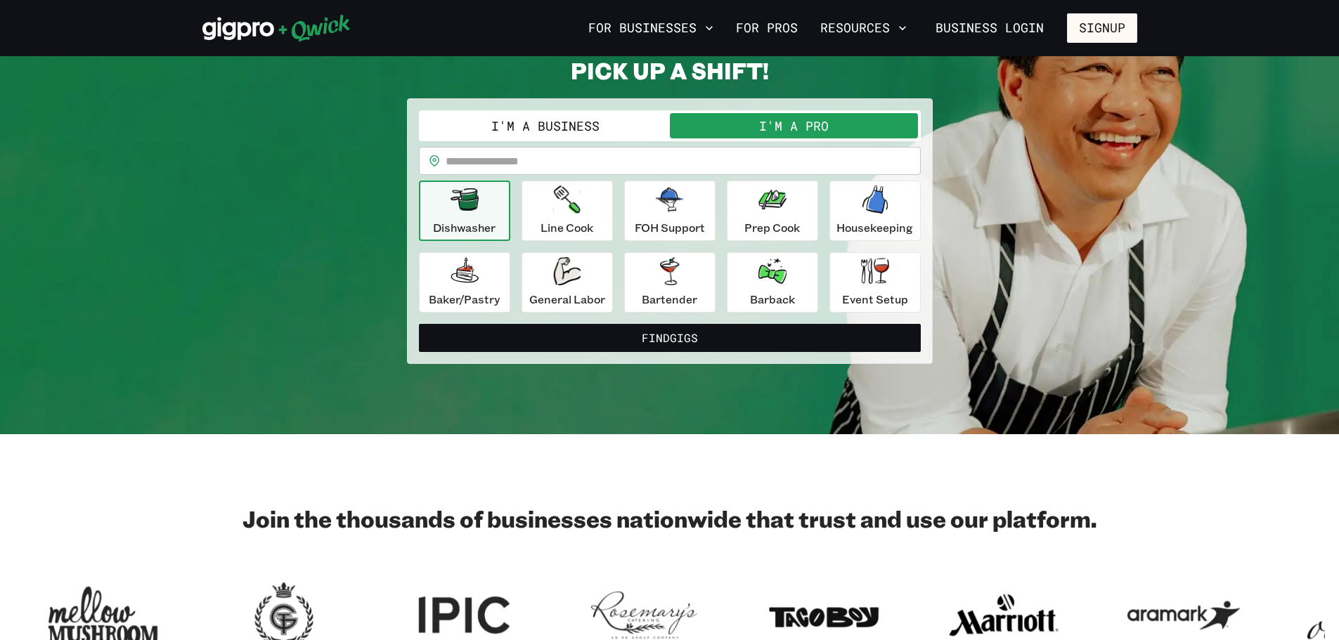
click at [679, 158] on input "text" at bounding box center [683, 161] width 475 height 28
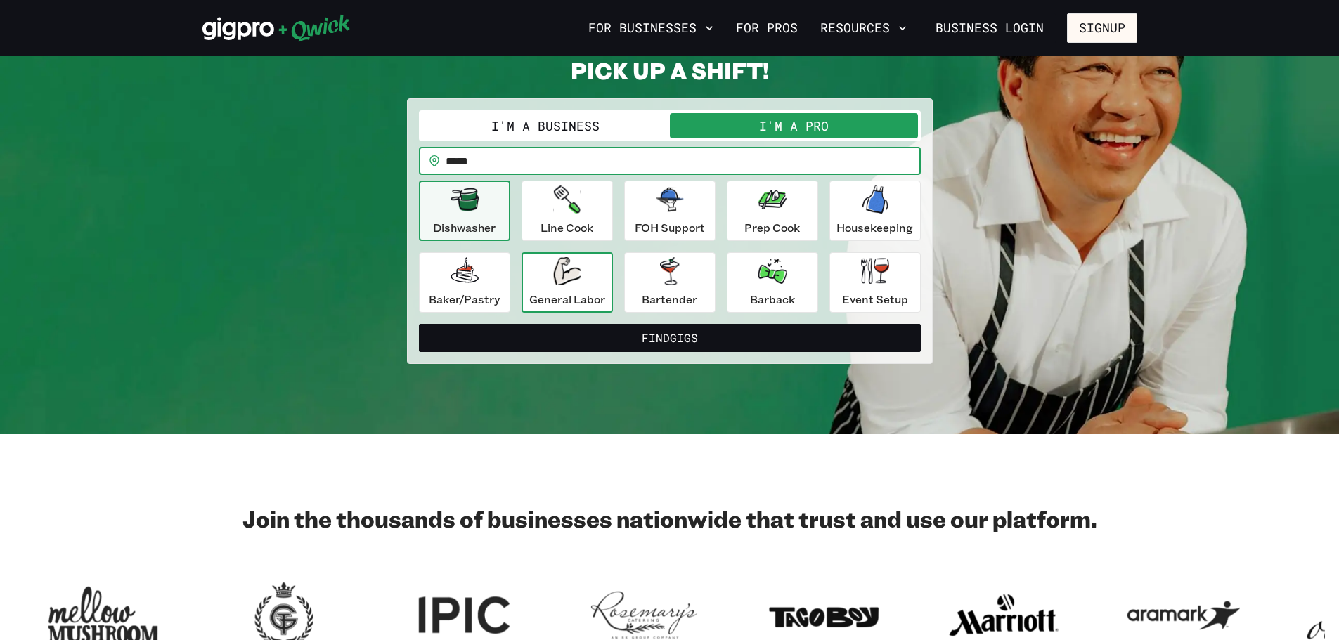
type input "*****"
click at [571, 280] on icon "button" at bounding box center [566, 271] width 27 height 28
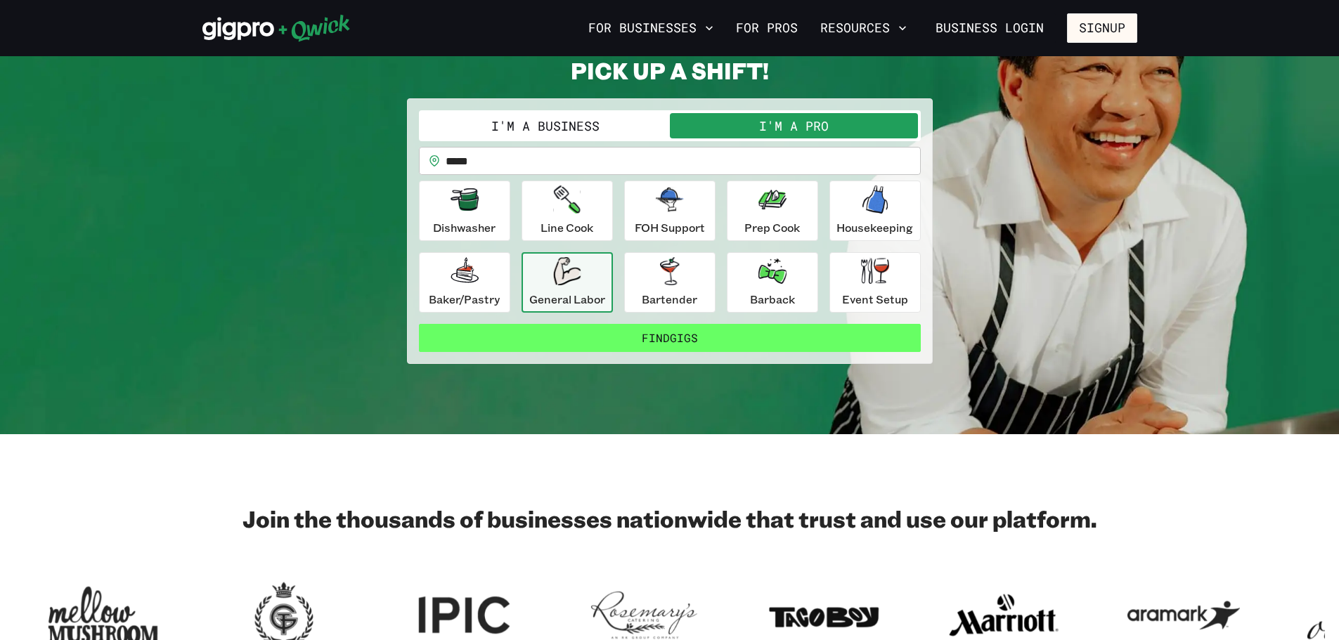
click at [640, 344] on button "Find Gigs" at bounding box center [670, 338] width 502 height 28
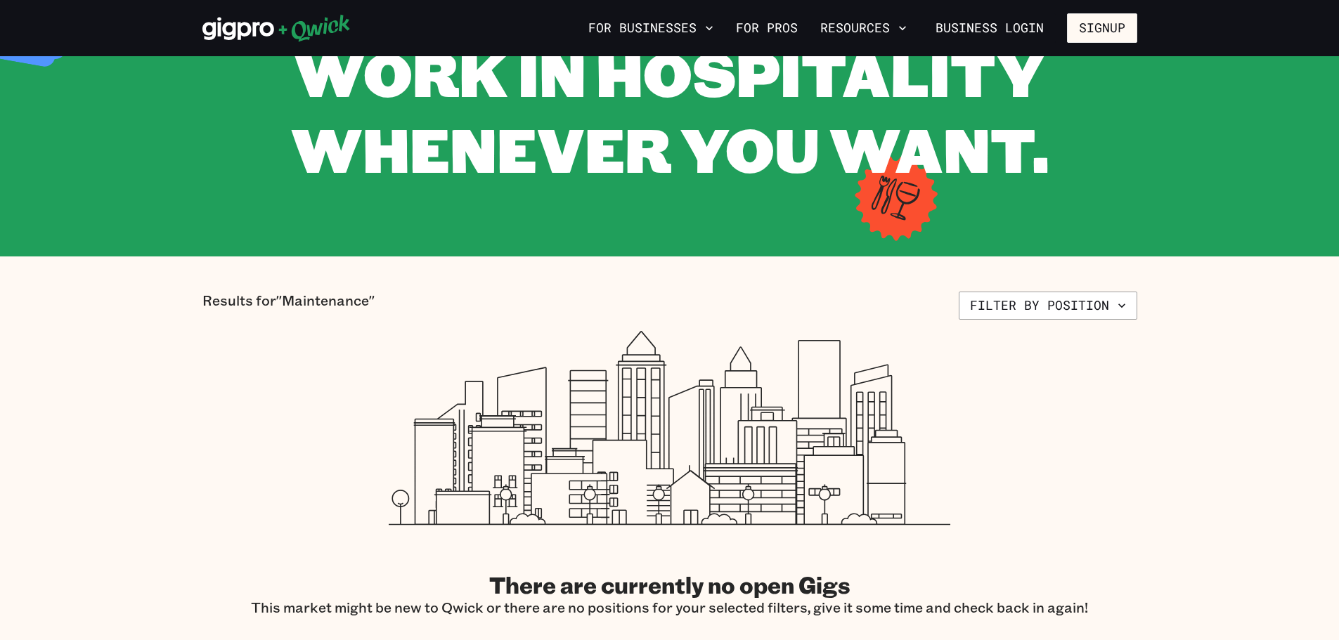
scroll to position [70, 0]
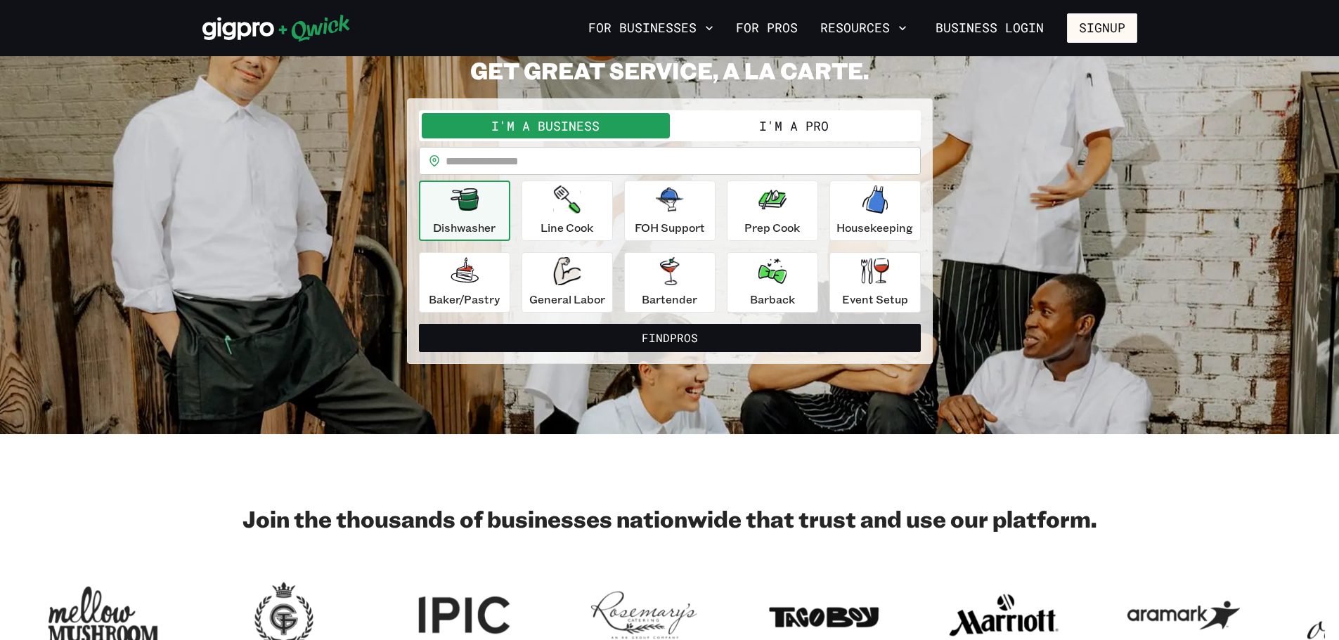
click at [555, 164] on input "text" at bounding box center [683, 161] width 475 height 28
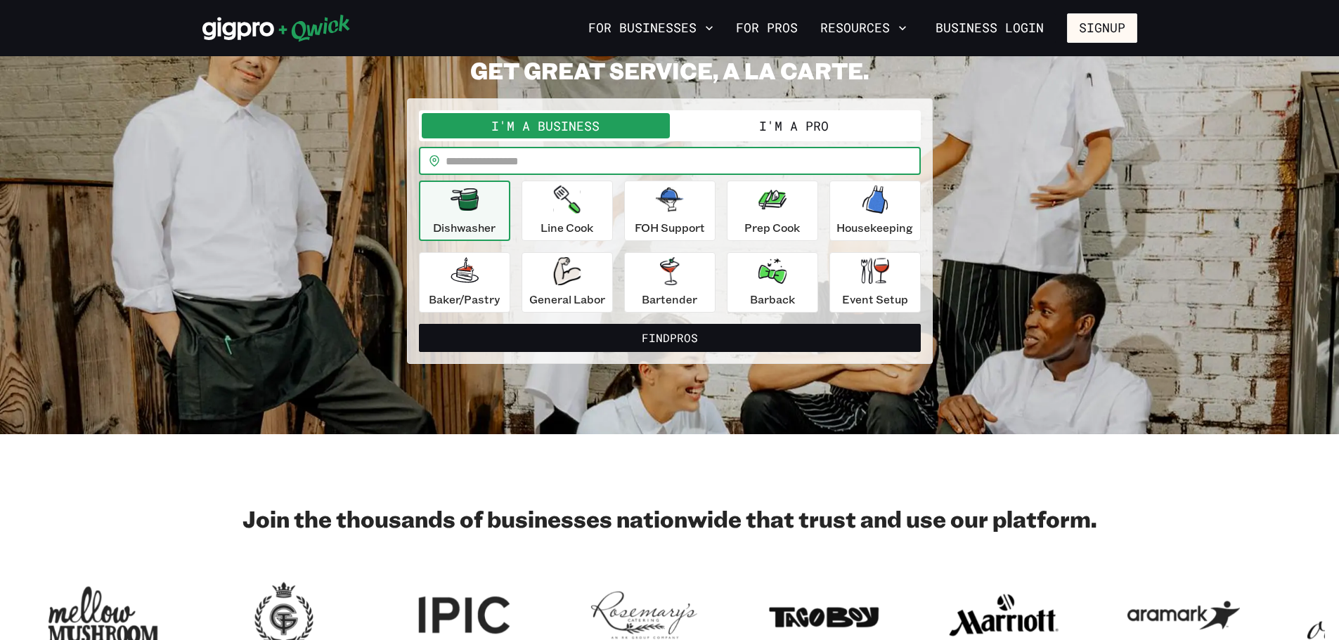
click at [723, 124] on button "I'm a Pro" at bounding box center [794, 125] width 248 height 25
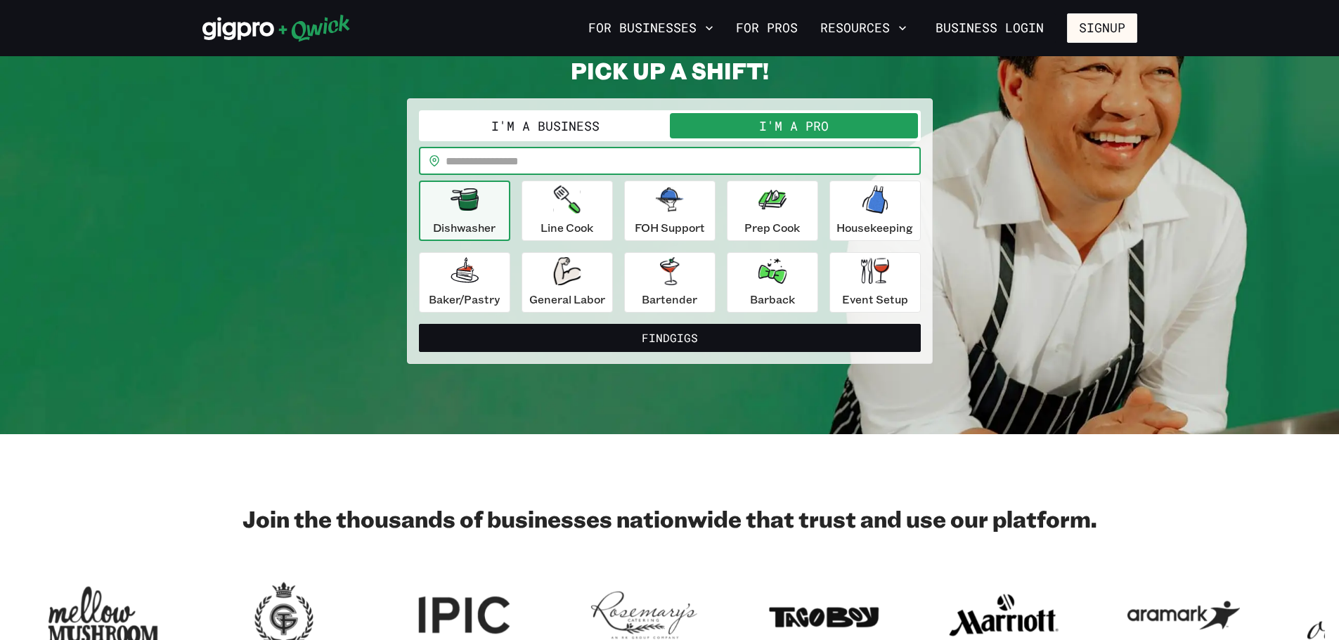
click at [692, 166] on input "text" at bounding box center [683, 161] width 475 height 28
type input "*****"
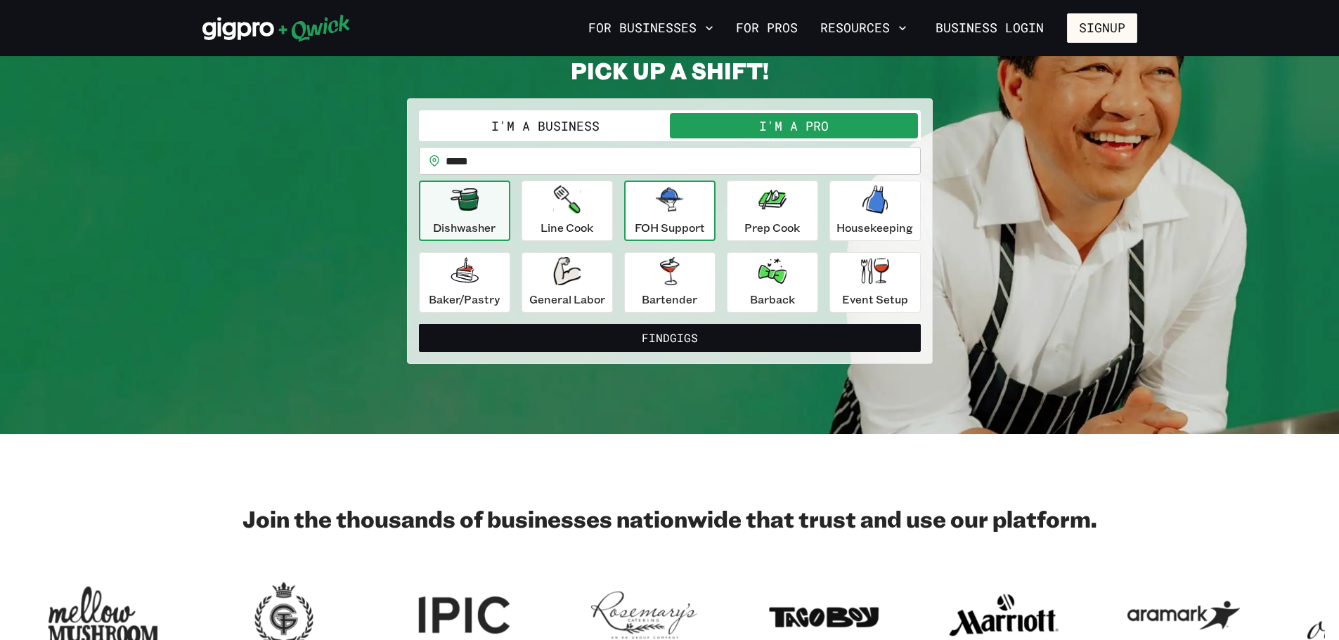
click at [676, 216] on div "FOH Support" at bounding box center [670, 211] width 70 height 51
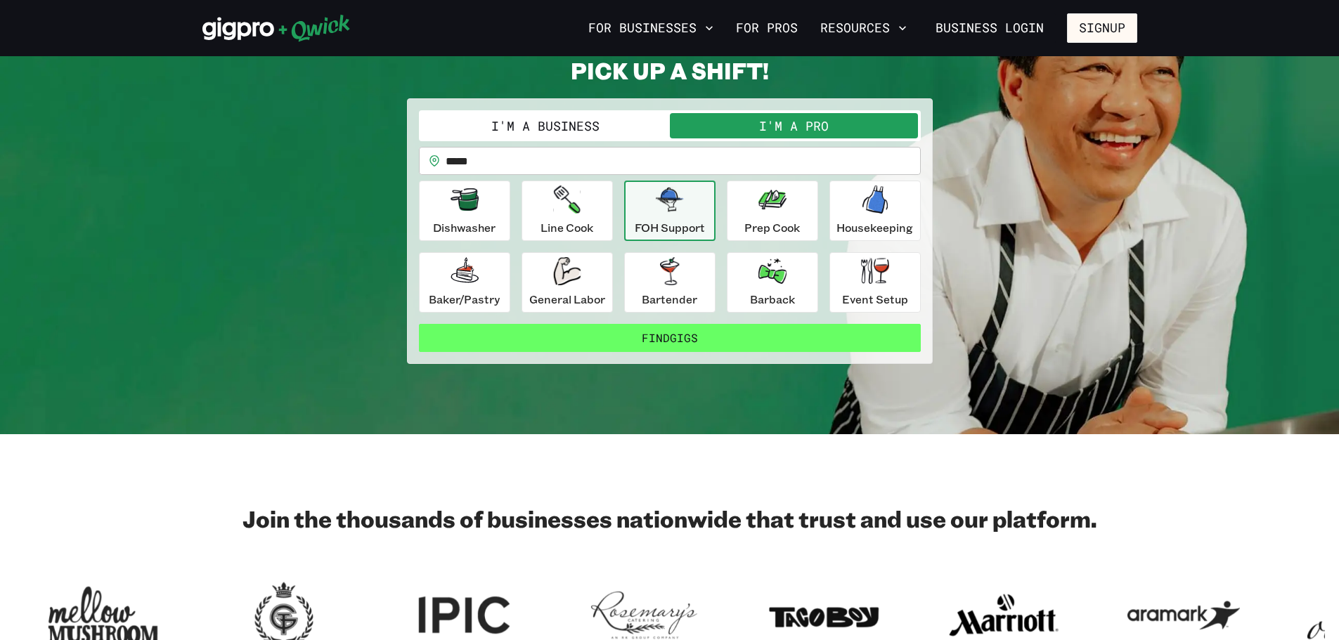
click at [725, 341] on button "Find Gigs" at bounding box center [670, 338] width 502 height 28
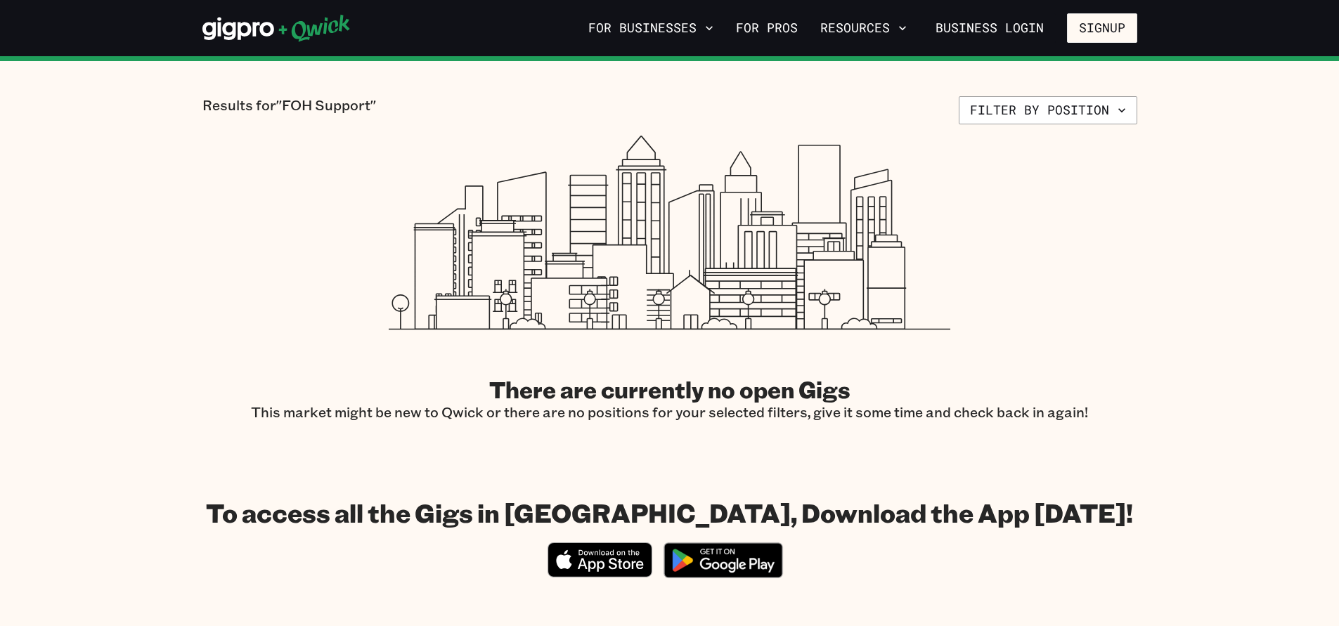
scroll to position [70, 0]
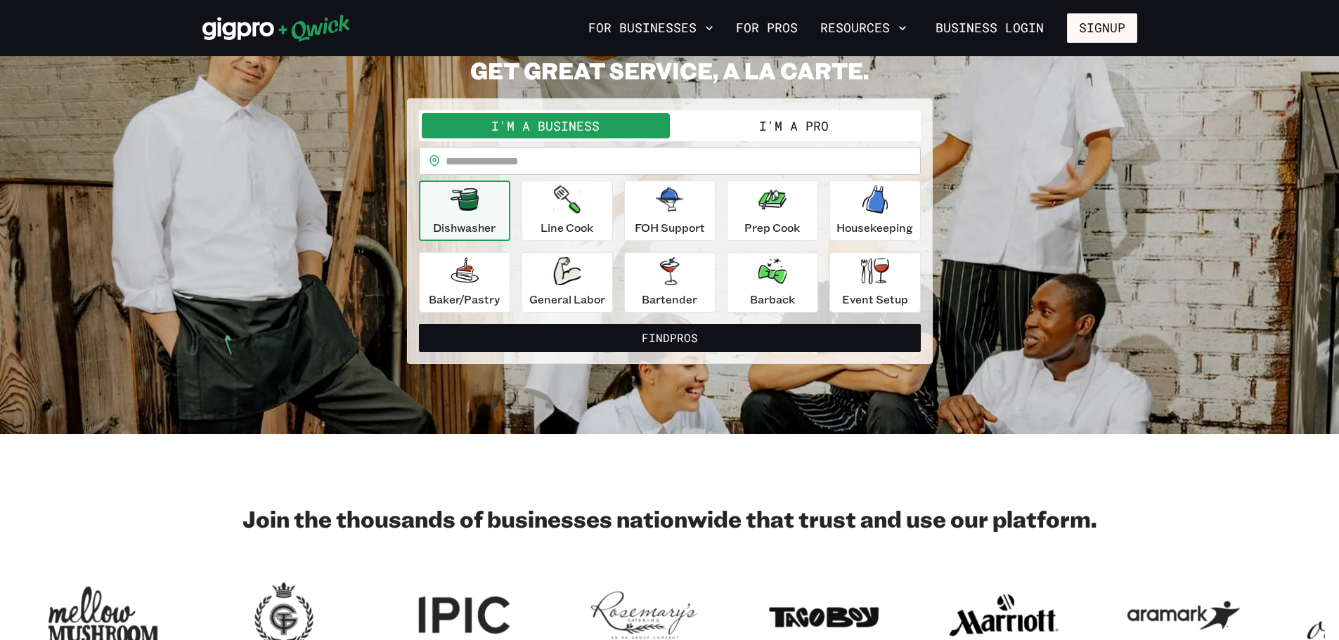
click at [719, 129] on button "I'm a Pro" at bounding box center [794, 125] width 248 height 25
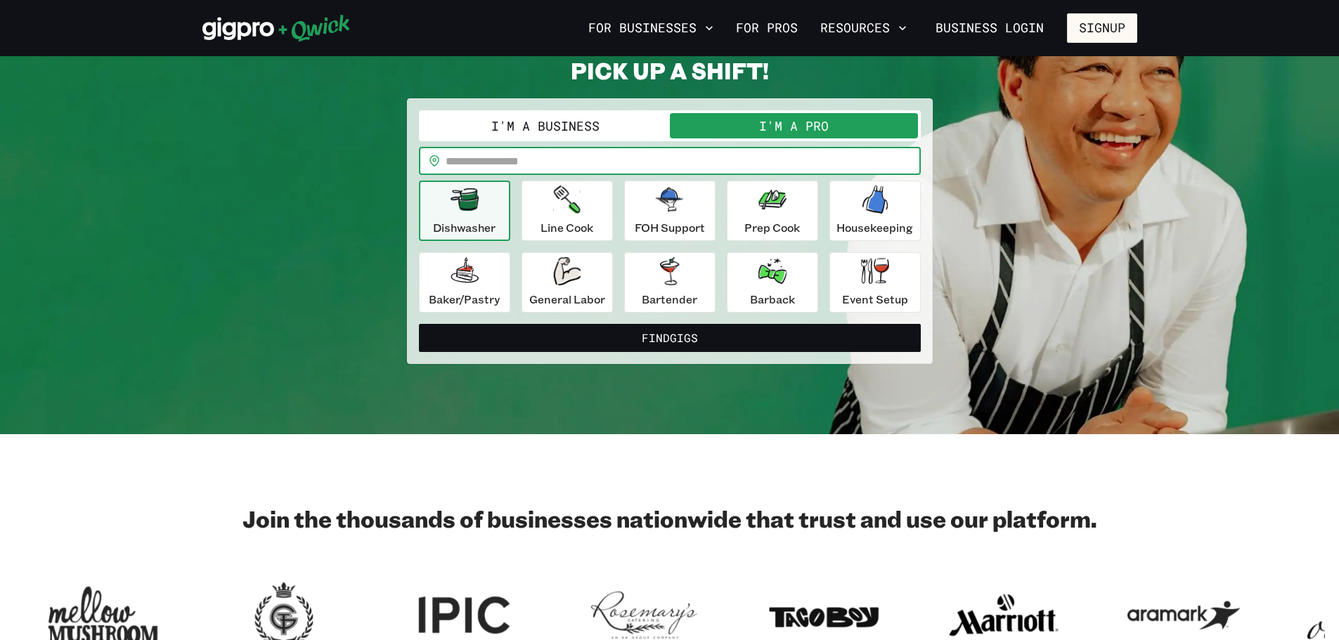
click at [695, 174] on input "text" at bounding box center [683, 161] width 475 height 28
type input "*****"
click at [888, 202] on icon "button" at bounding box center [875, 200] width 28 height 28
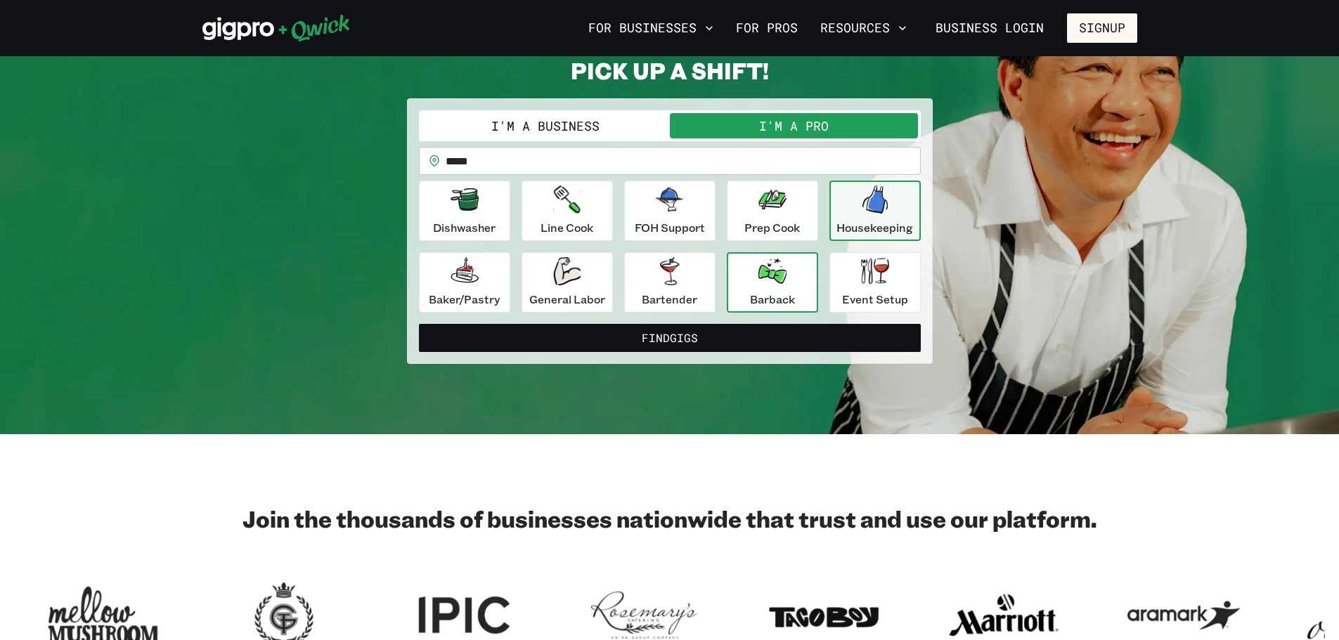
click at [768, 290] on div "Barback" at bounding box center [772, 282] width 45 height 51
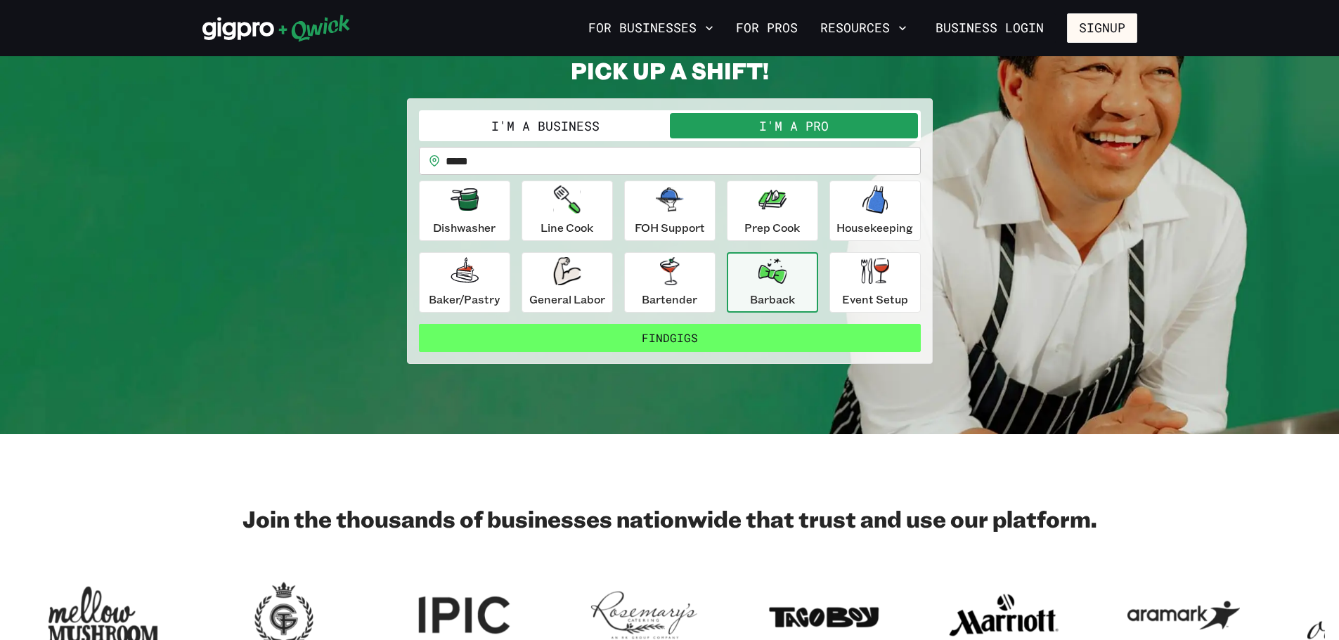
click at [760, 339] on button "Find Gigs" at bounding box center [670, 338] width 502 height 28
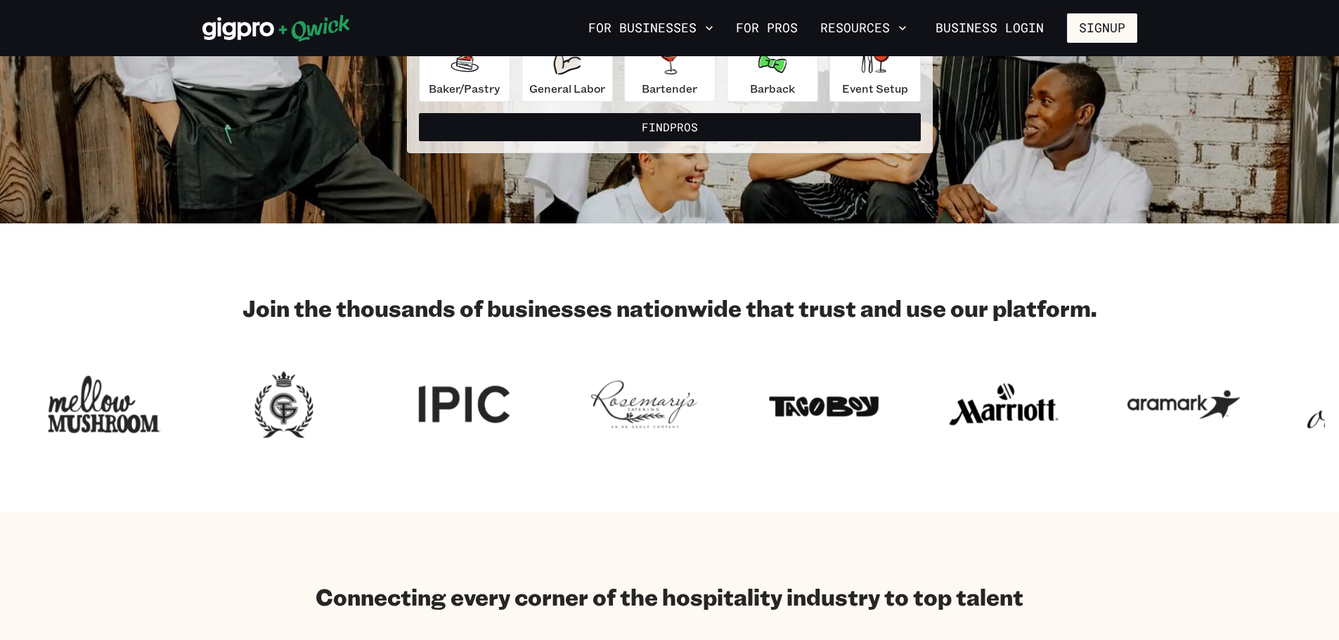
scroll to position [70, 0]
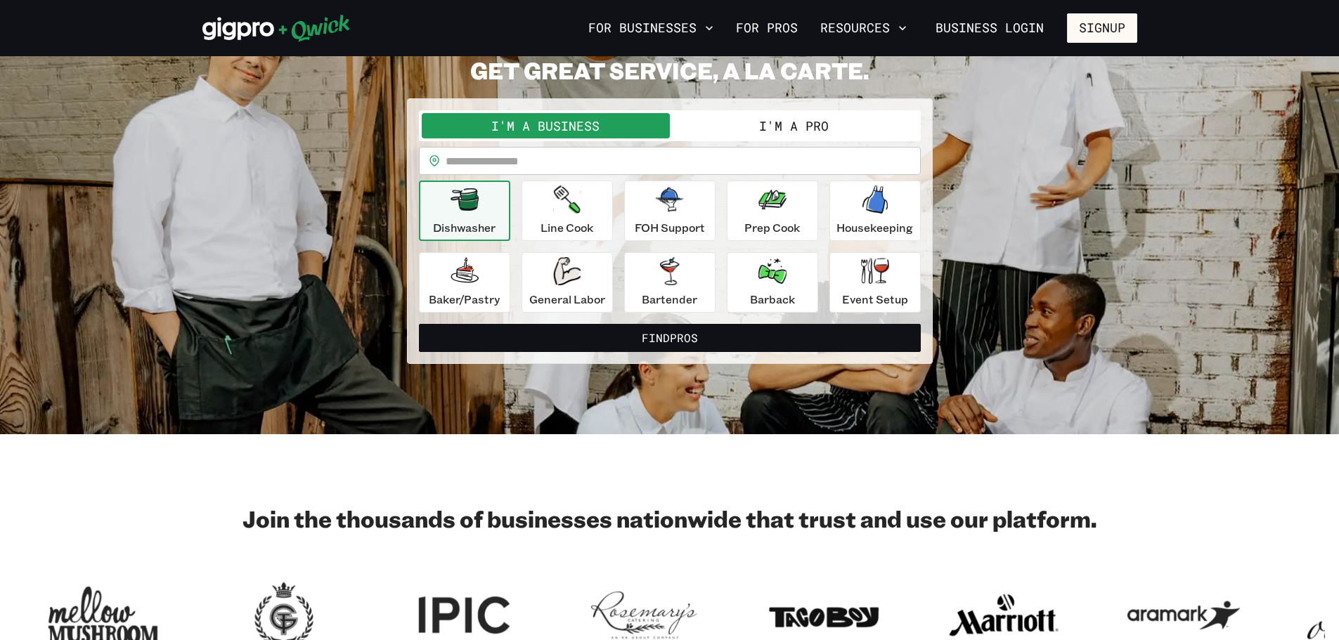
click at [737, 134] on button "I'm a Pro" at bounding box center [794, 125] width 248 height 25
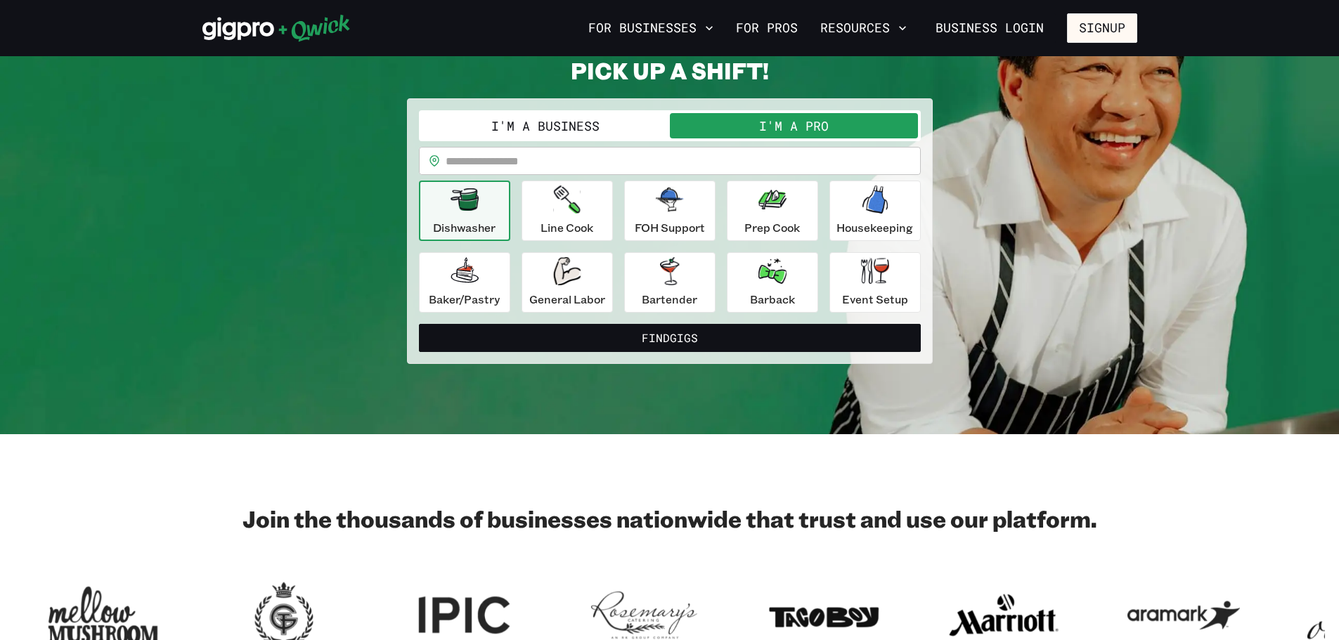
click at [688, 164] on input "text" at bounding box center [683, 161] width 475 height 28
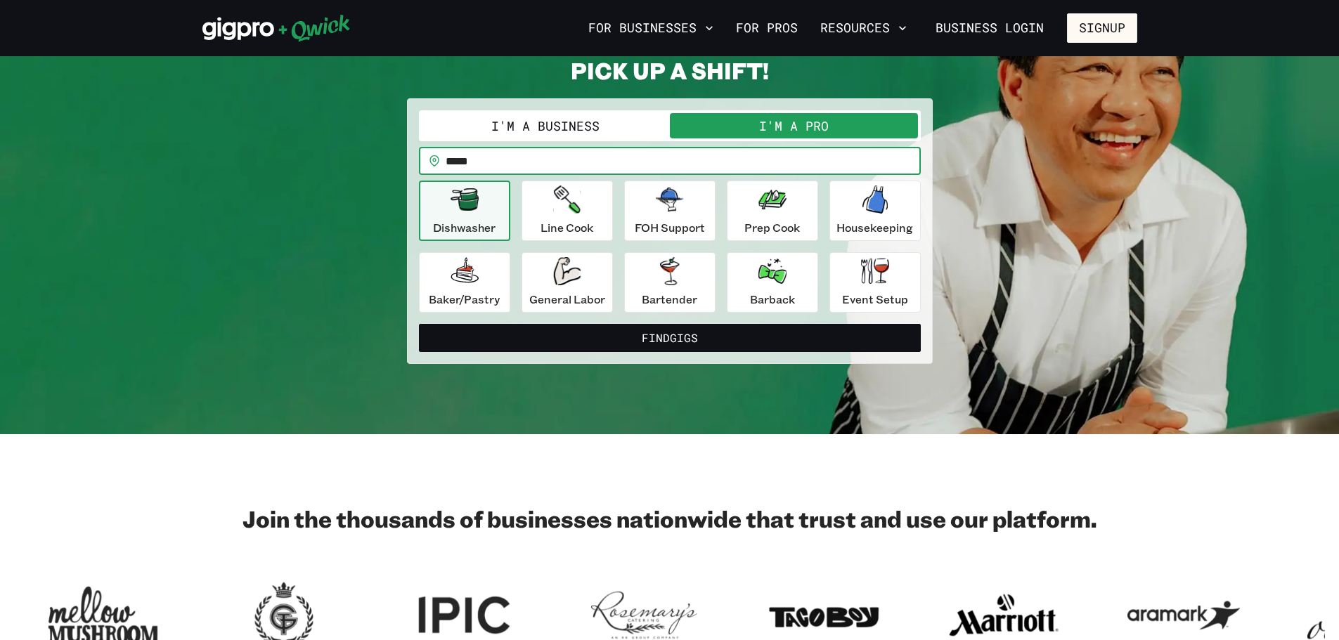
type input "*****"
click at [457, 218] on div "Dishwasher" at bounding box center [464, 211] width 63 height 51
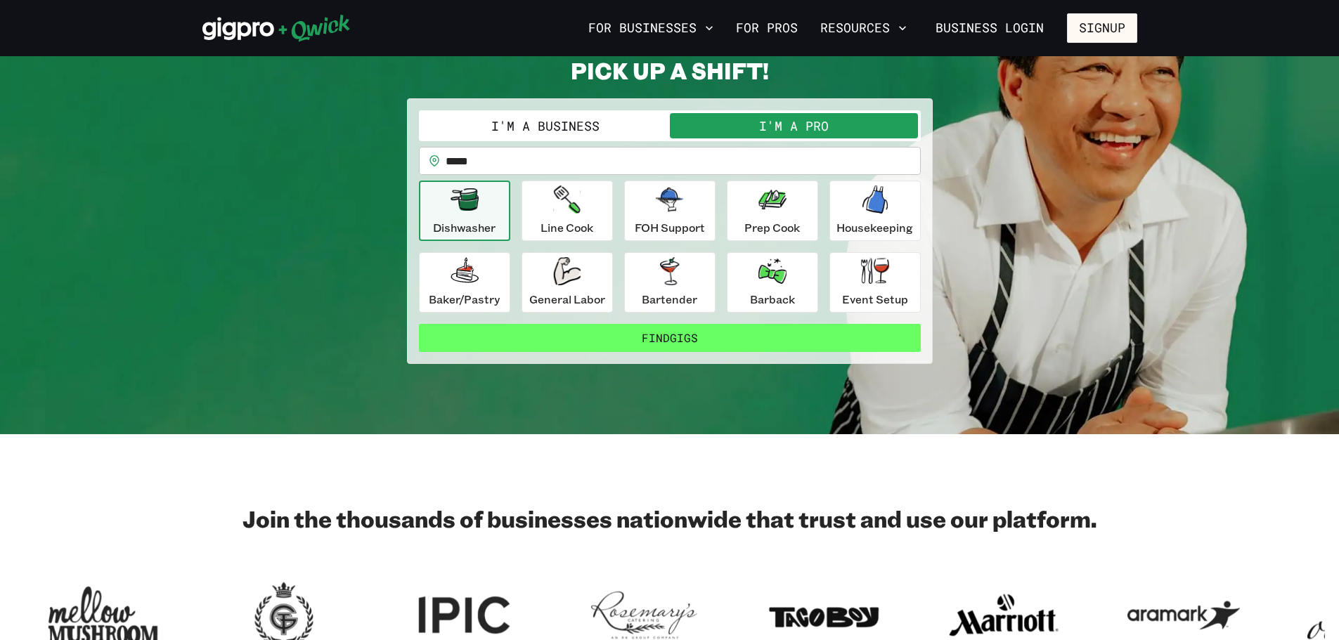
click at [676, 336] on button "Find Gigs" at bounding box center [670, 338] width 502 height 28
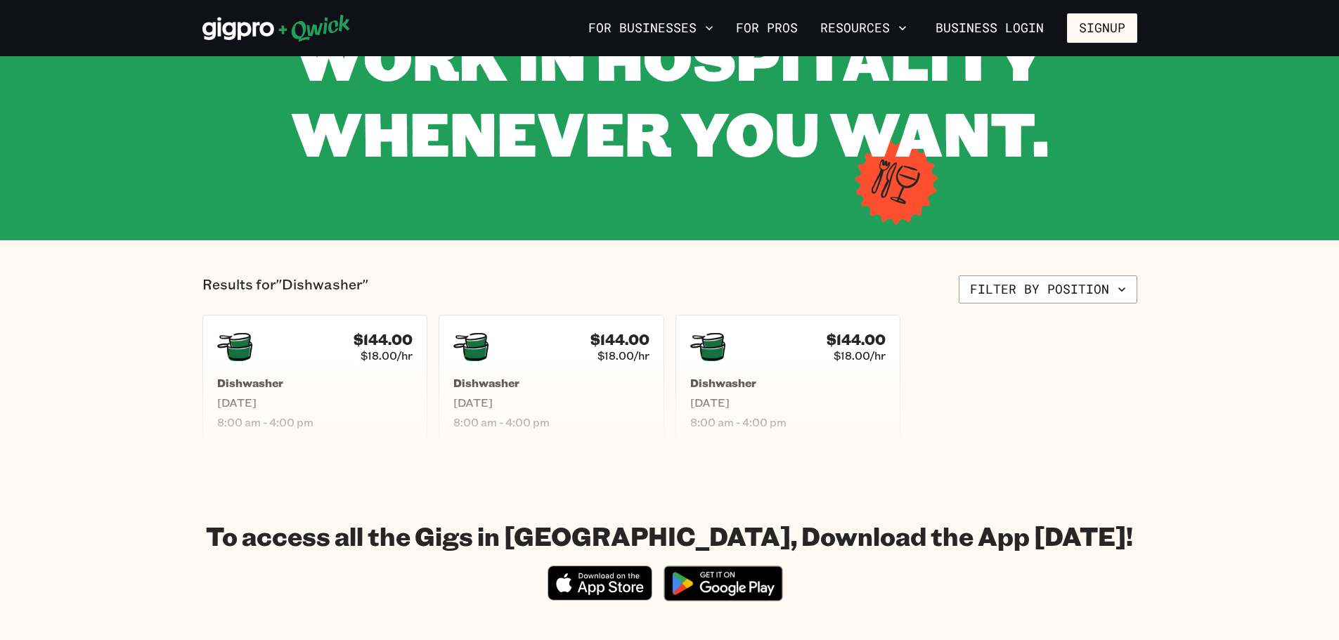
scroll to position [211, 0]
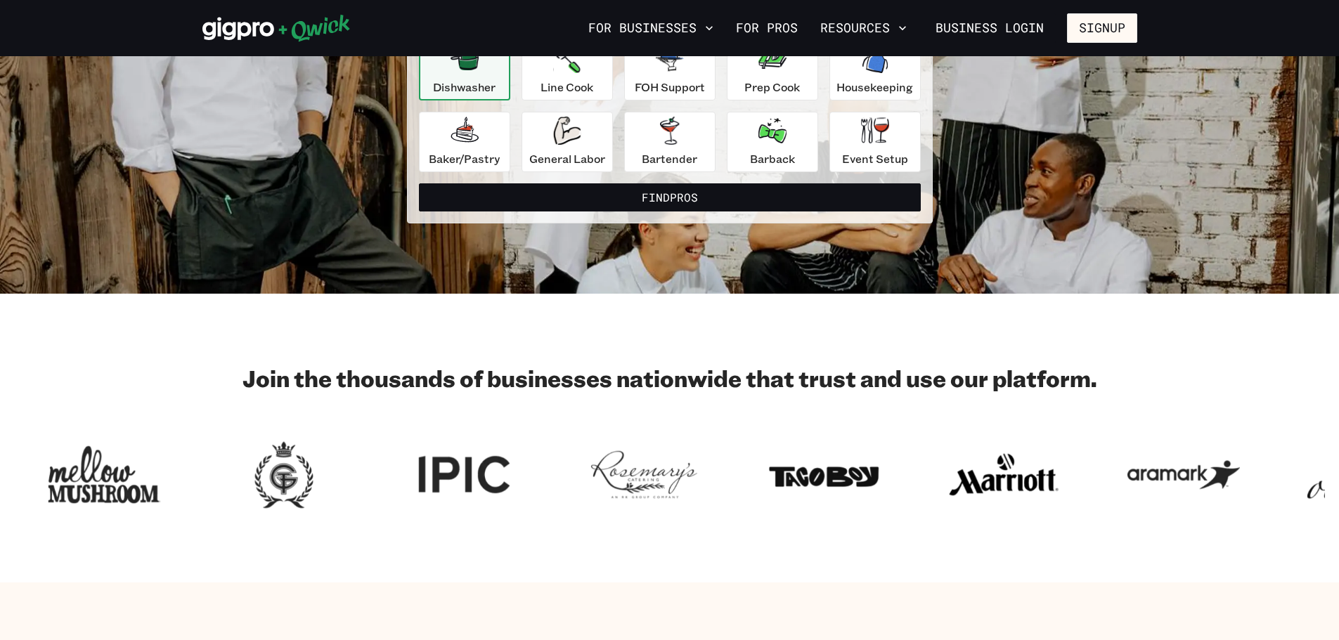
scroll to position [70, 0]
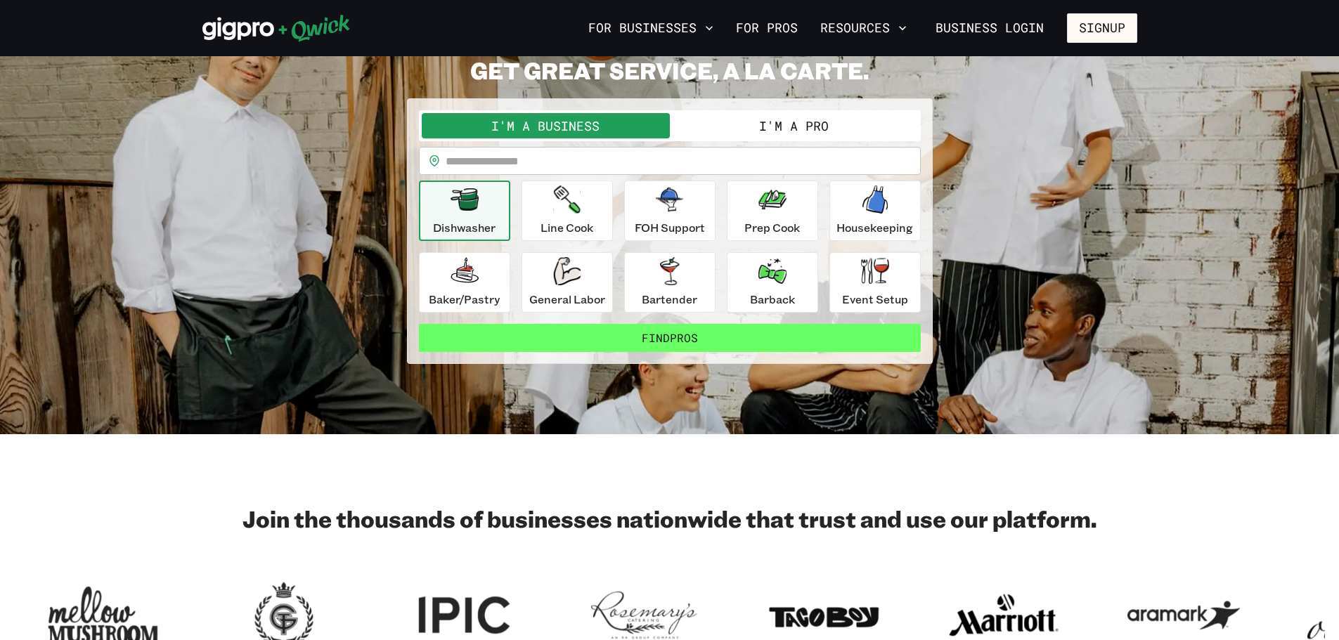
click at [688, 345] on button "Find Pros" at bounding box center [670, 338] width 502 height 28
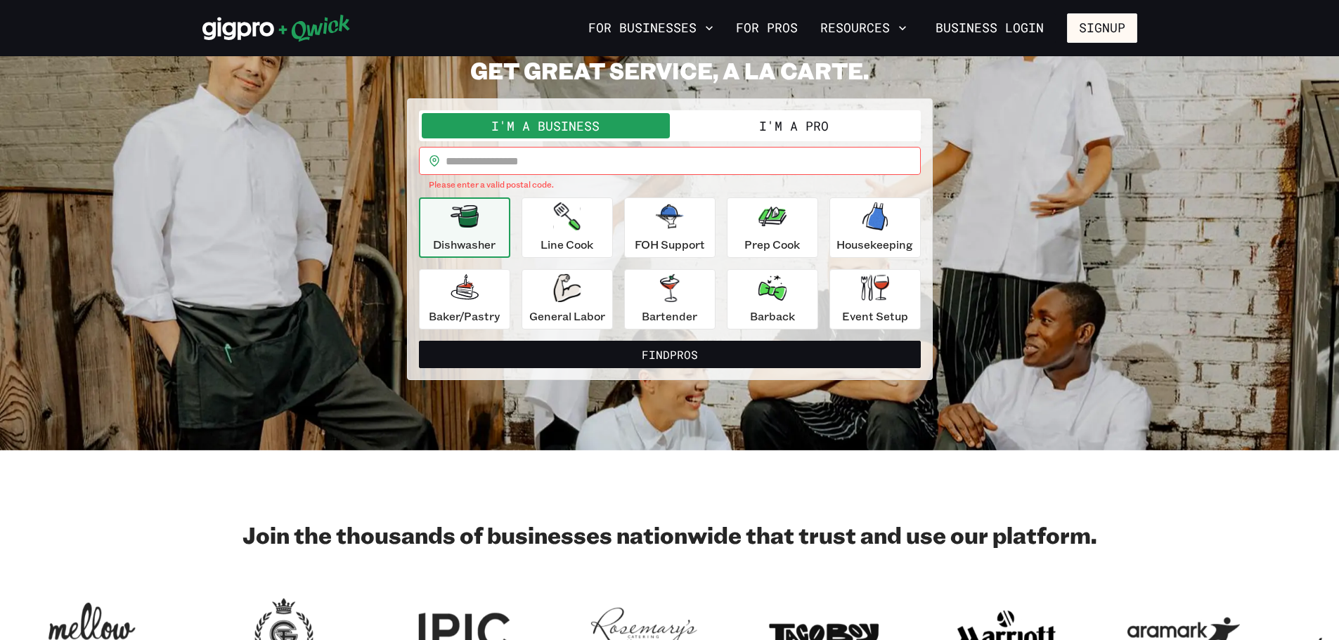
click at [733, 132] on button "I'm a Pro" at bounding box center [794, 125] width 248 height 25
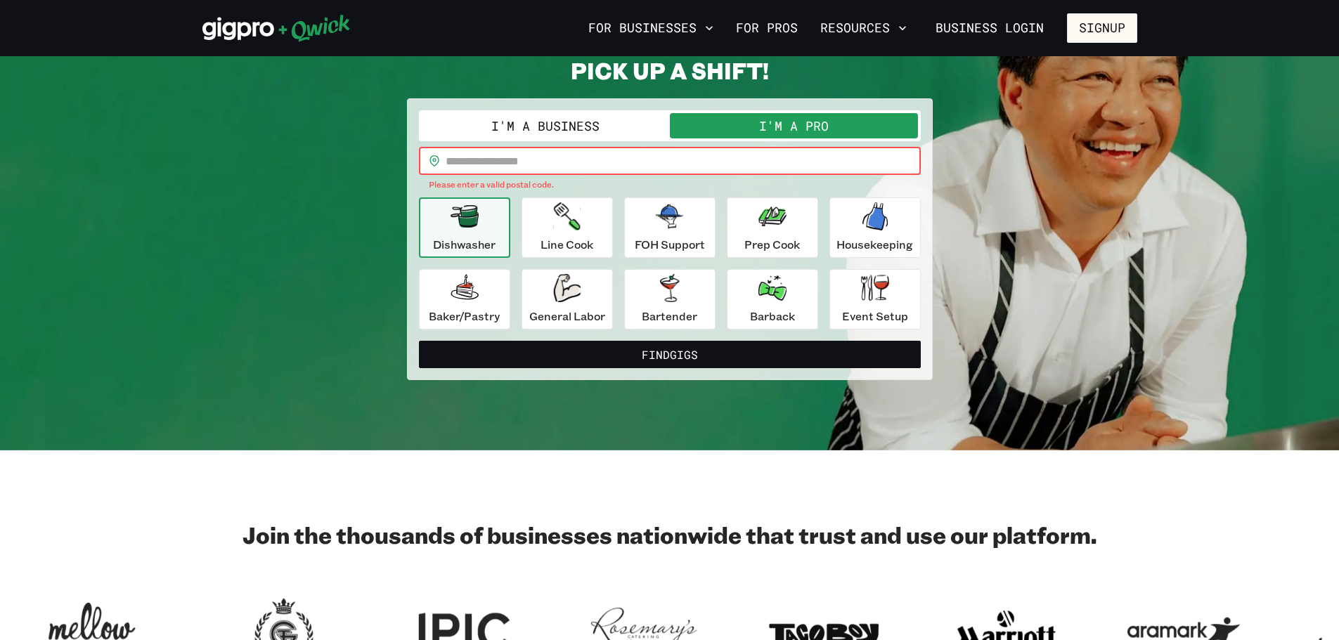
click at [721, 163] on input "text" at bounding box center [683, 161] width 475 height 28
type input "*****"
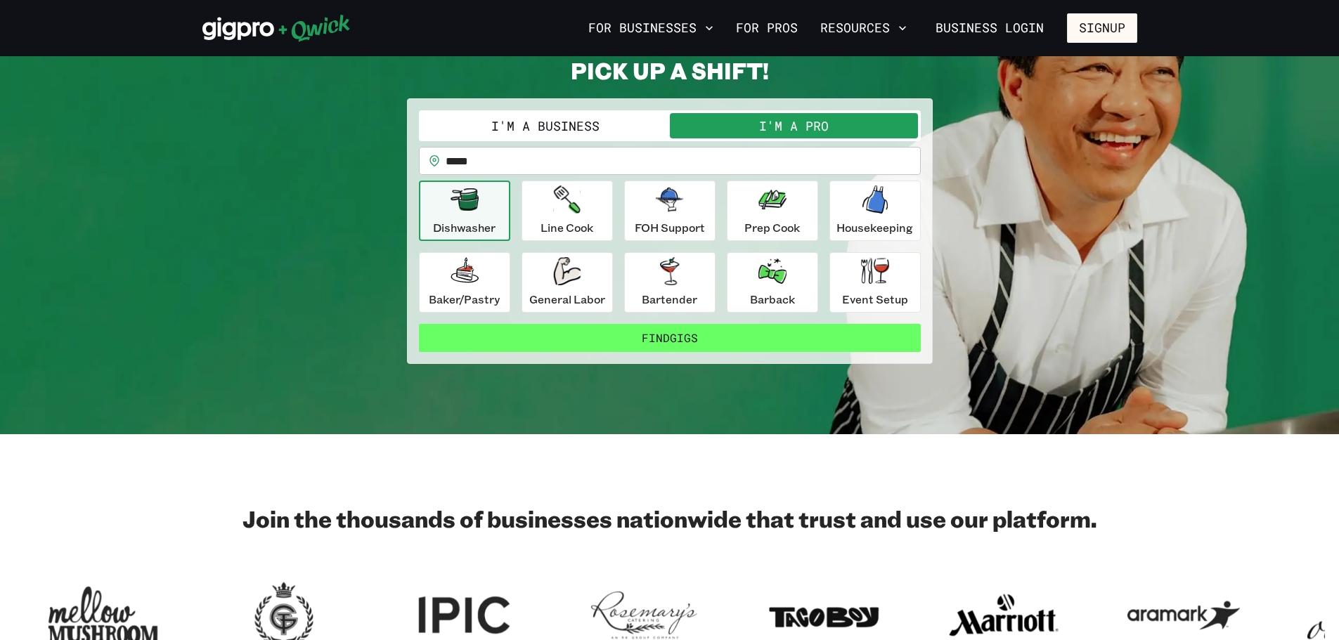
drag, startPoint x: 681, startPoint y: 296, endPoint x: 705, endPoint y: 332, distance: 43.7
click at [680, 297] on p "Bartender" at bounding box center [670, 299] width 56 height 17
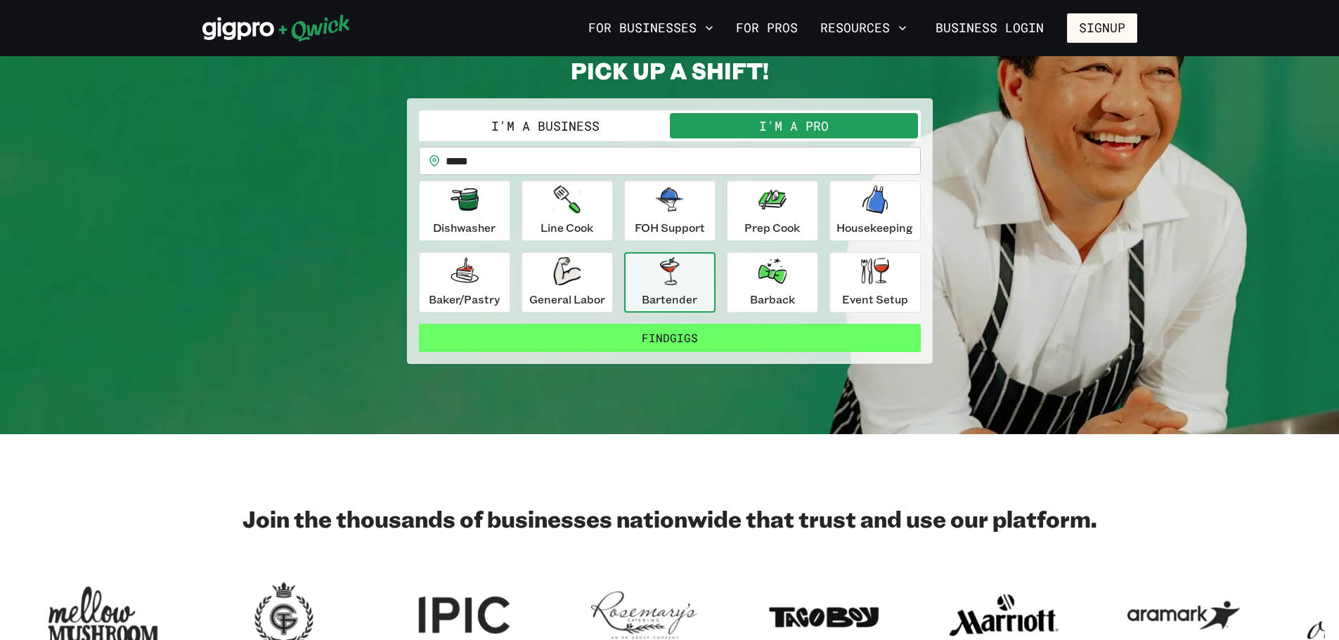
click at [756, 346] on button "Find Gigs" at bounding box center [670, 338] width 502 height 28
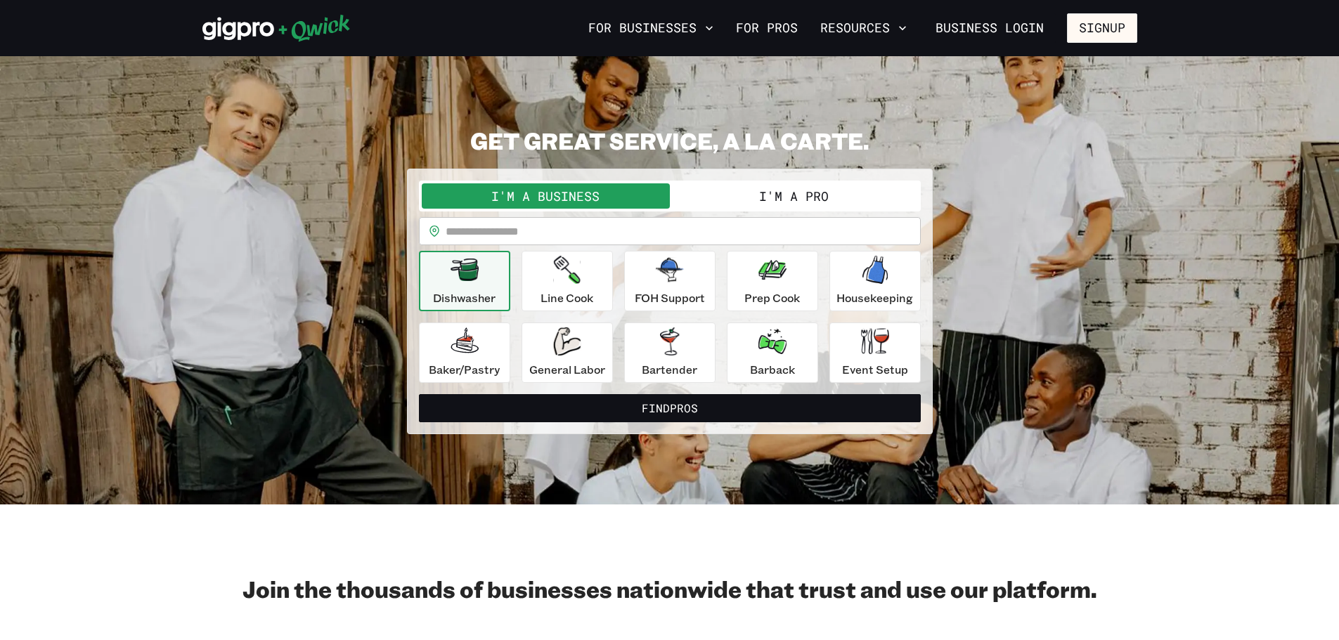
scroll to position [70, 0]
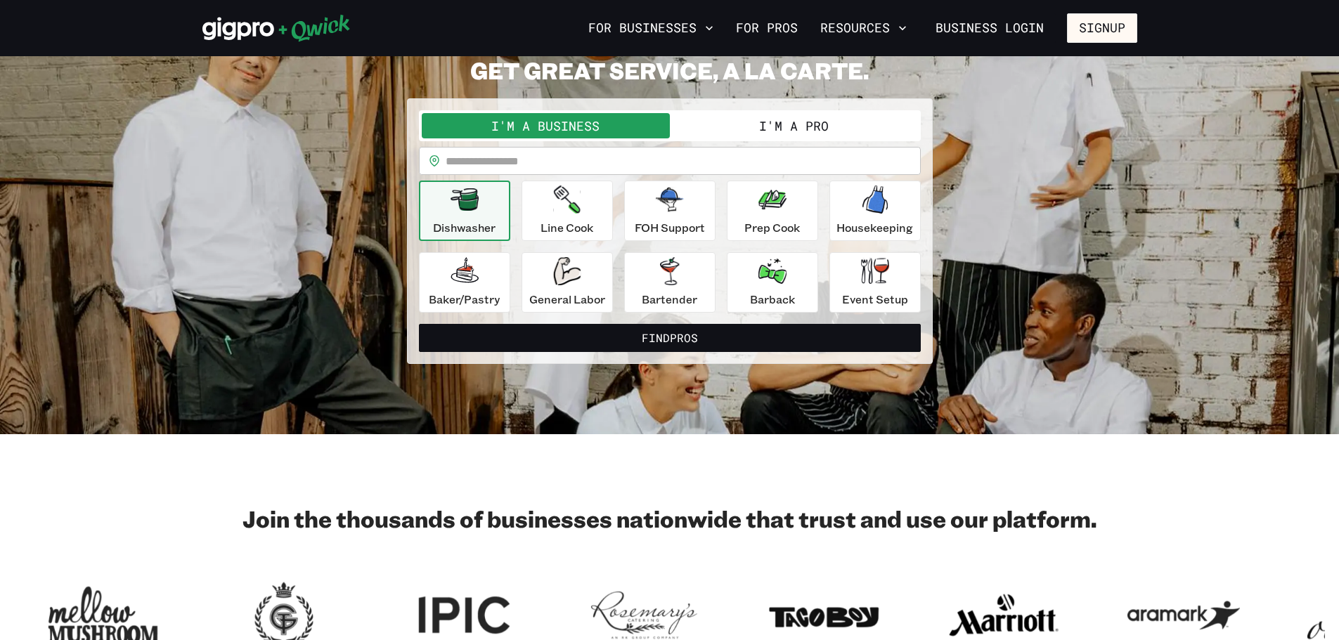
click at [764, 134] on button "I'm a Pro" at bounding box center [794, 125] width 248 height 25
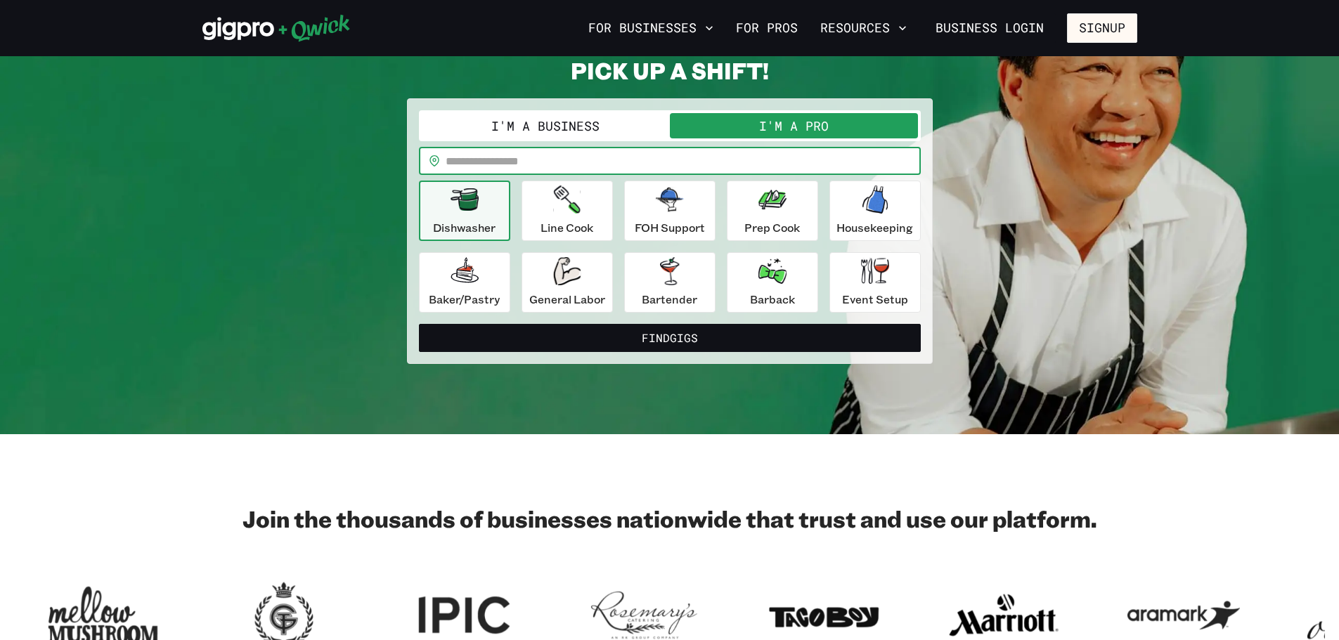
click at [696, 175] on div "**********" at bounding box center [670, 211] width 502 height 202
type input "*****"
